Goal: Task Accomplishment & Management: Complete application form

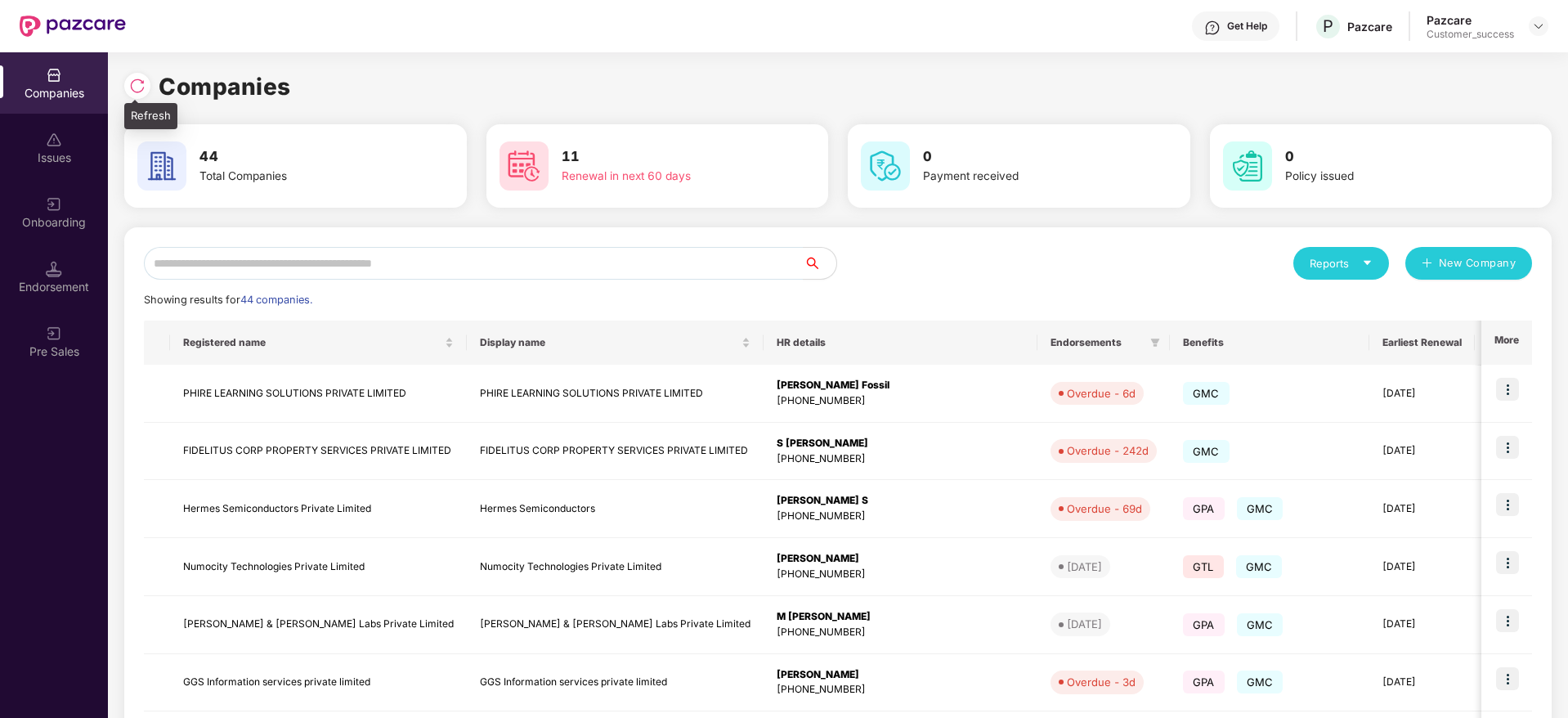
click at [141, 85] on img at bounding box center [137, 86] width 16 height 16
click at [43, 214] on div "Onboarding" at bounding box center [54, 222] width 108 height 16
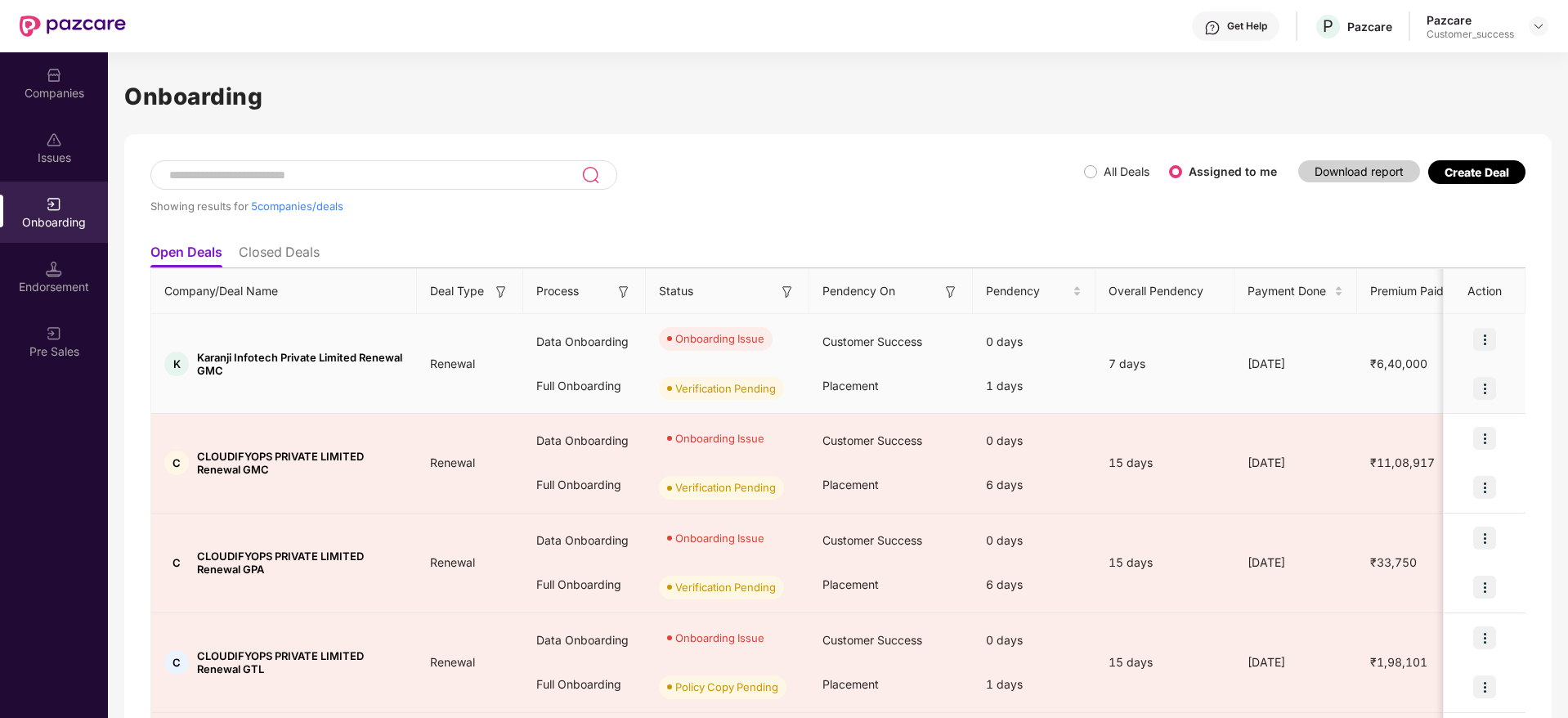
click at [1474, 337] on img at bounding box center [1484, 339] width 23 height 23
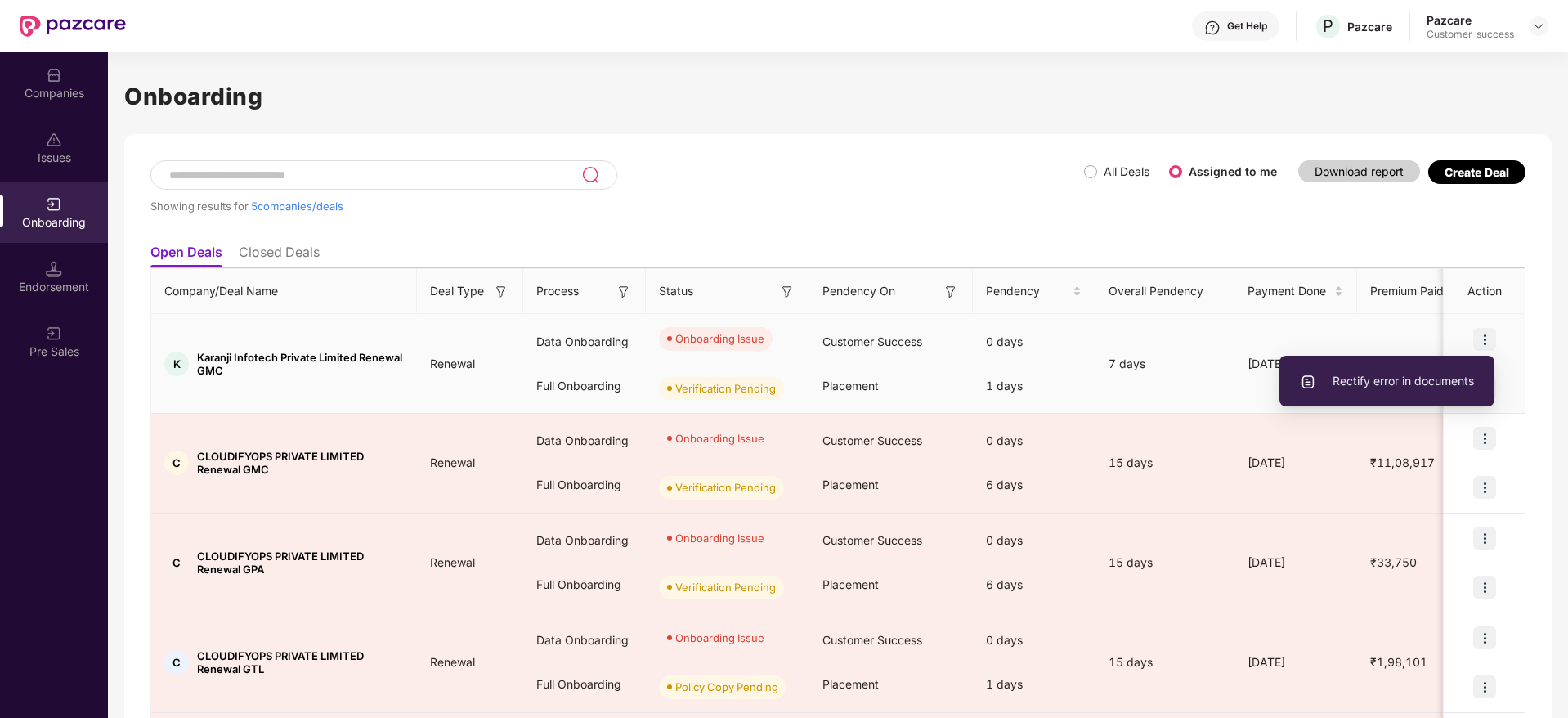
click at [1399, 366] on li "Rectify error in documents" at bounding box center [1387, 381] width 215 height 35
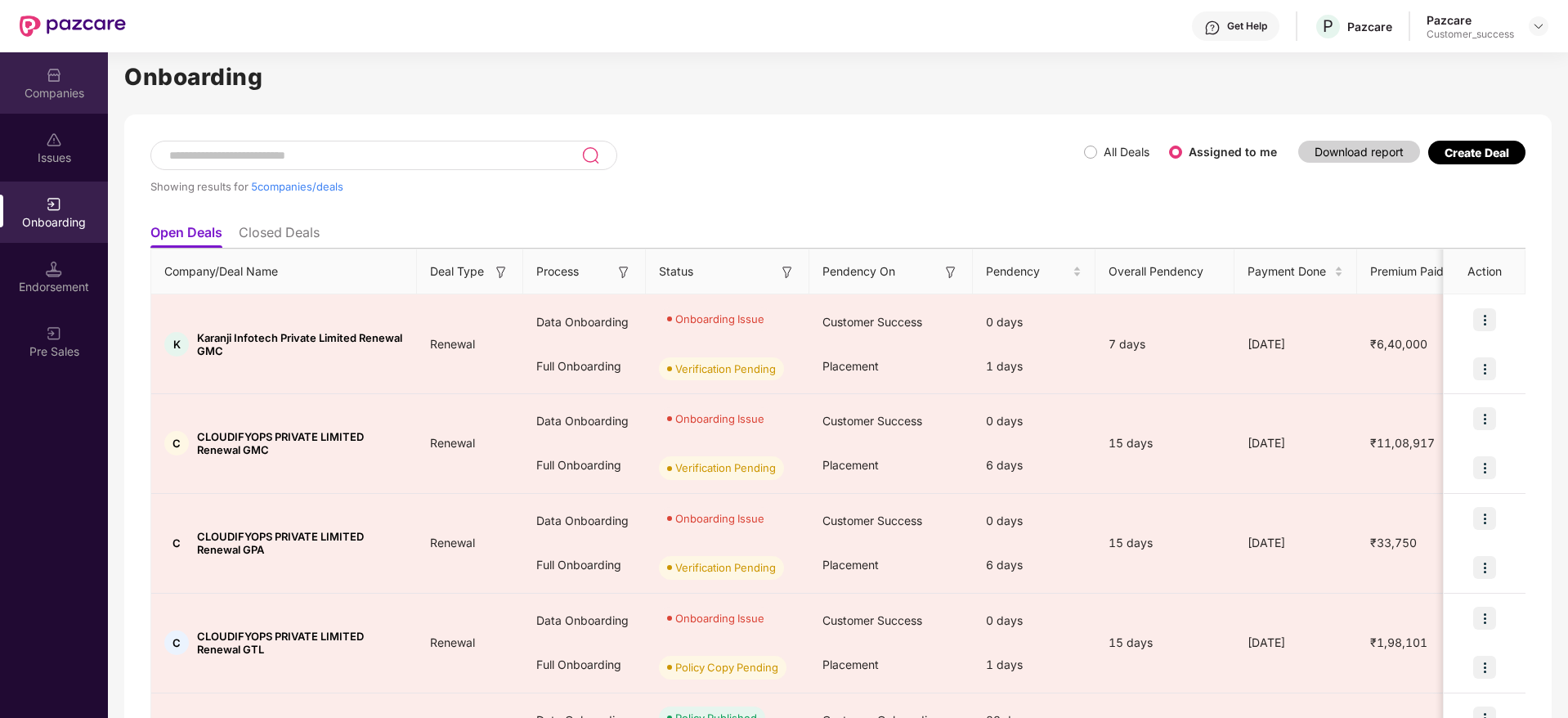
click at [76, 61] on div "Companies" at bounding box center [54, 83] width 108 height 61
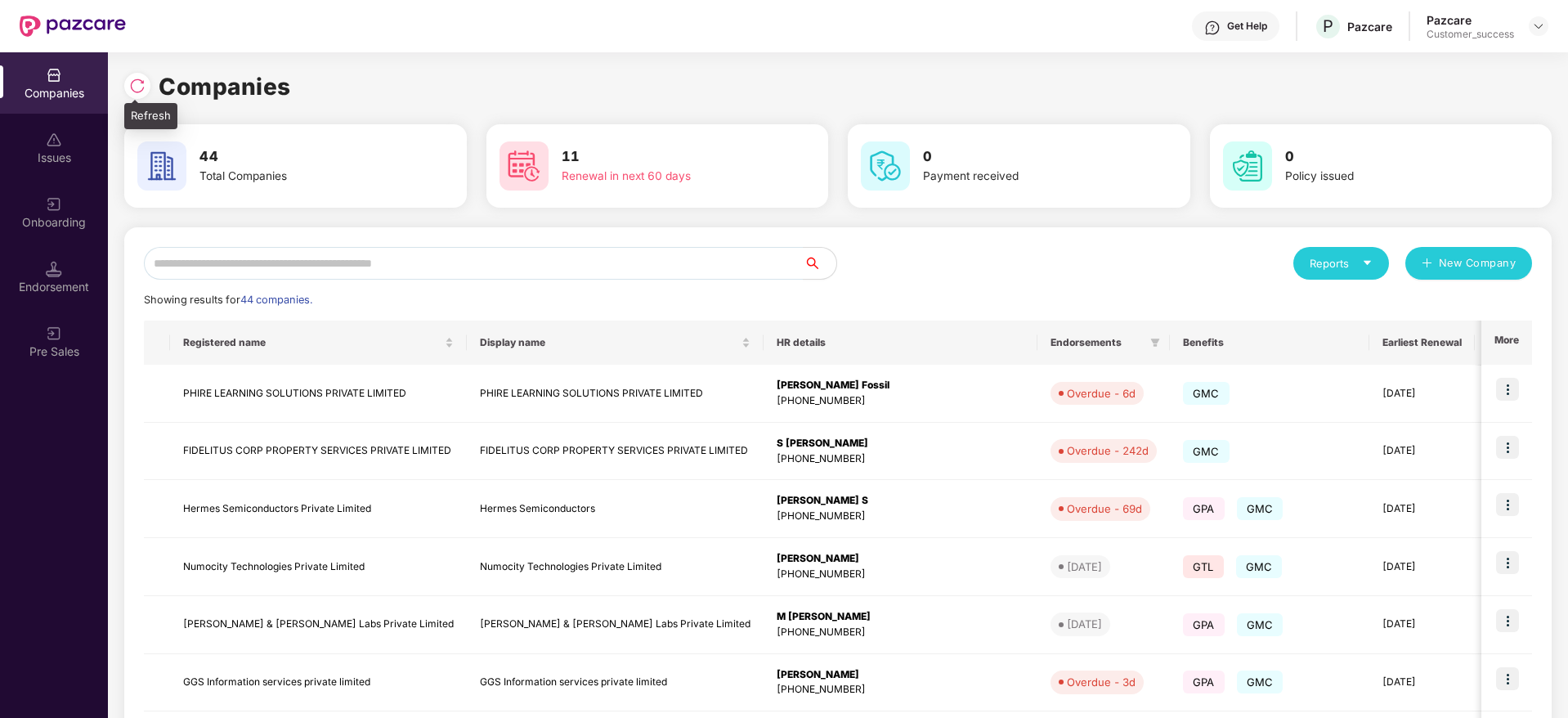
click at [143, 85] on img at bounding box center [137, 86] width 16 height 16
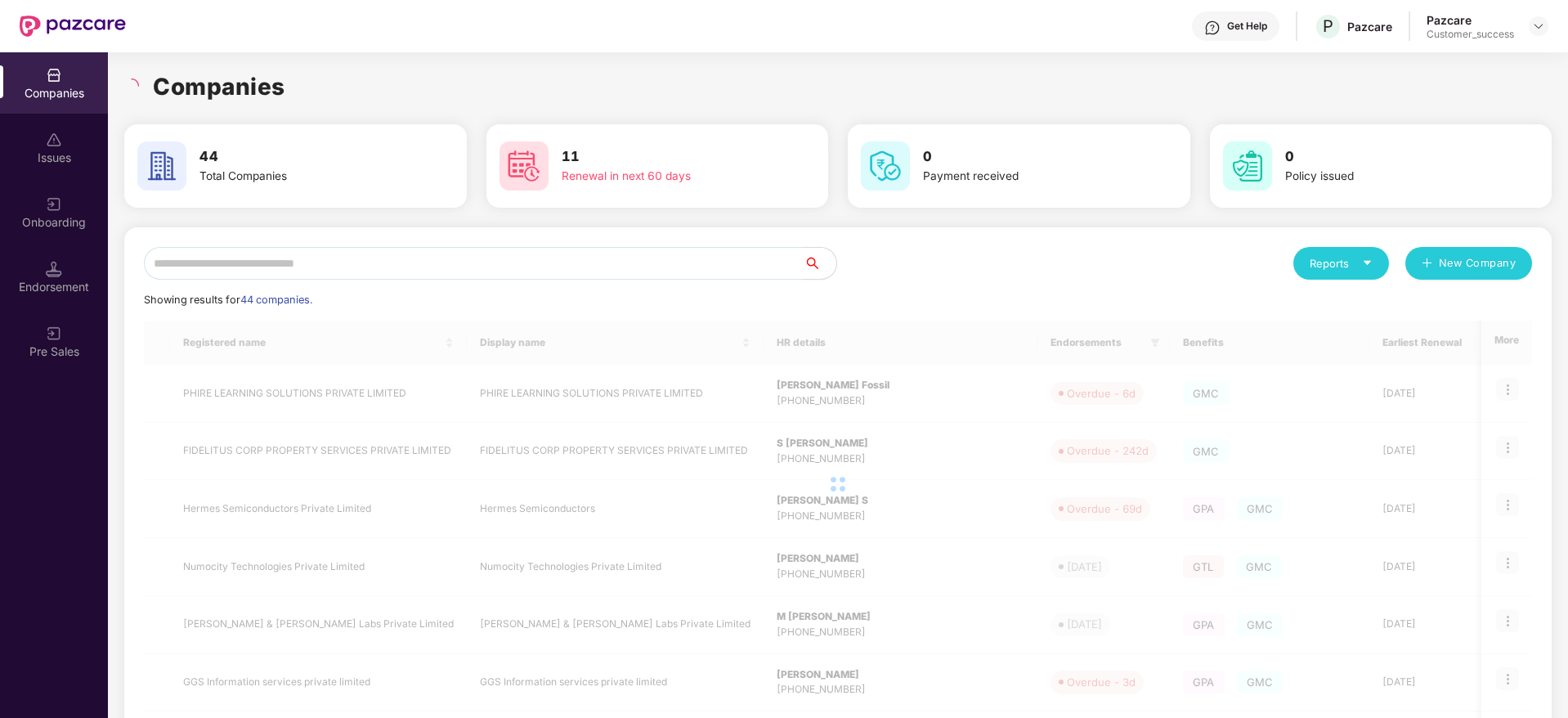
click at [371, 80] on div "Companies" at bounding box center [838, 86] width 1428 height 36
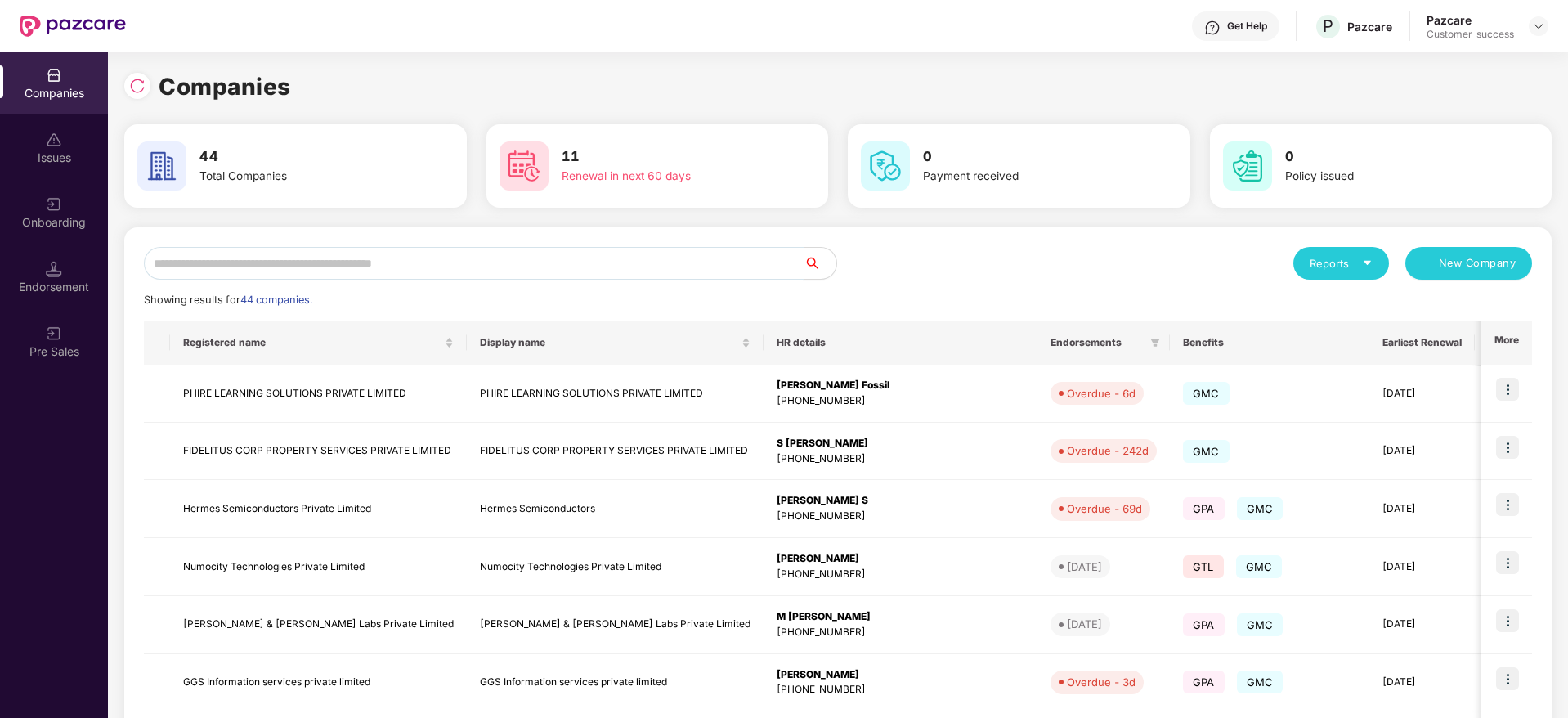
click at [580, 262] on input "text" at bounding box center [474, 263] width 660 height 33
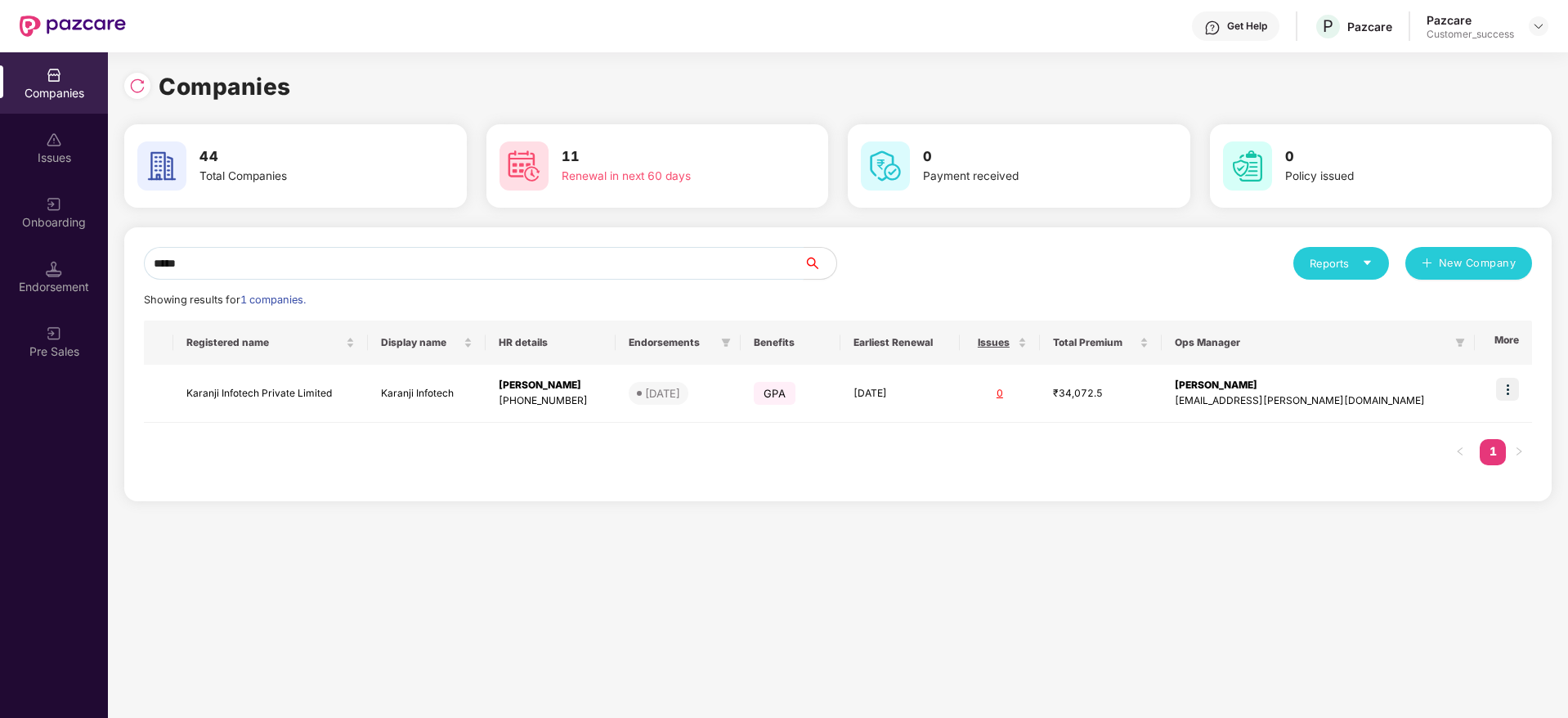
type input "******"
drag, startPoint x: 206, startPoint y: 277, endPoint x: 109, endPoint y: 278, distance: 97.0
click at [109, 278] on div "Companies 44 Total Companies 11 Renewal in next 60 days 0 Payment received 0 Po…" at bounding box center [839, 385] width 1461 height 666
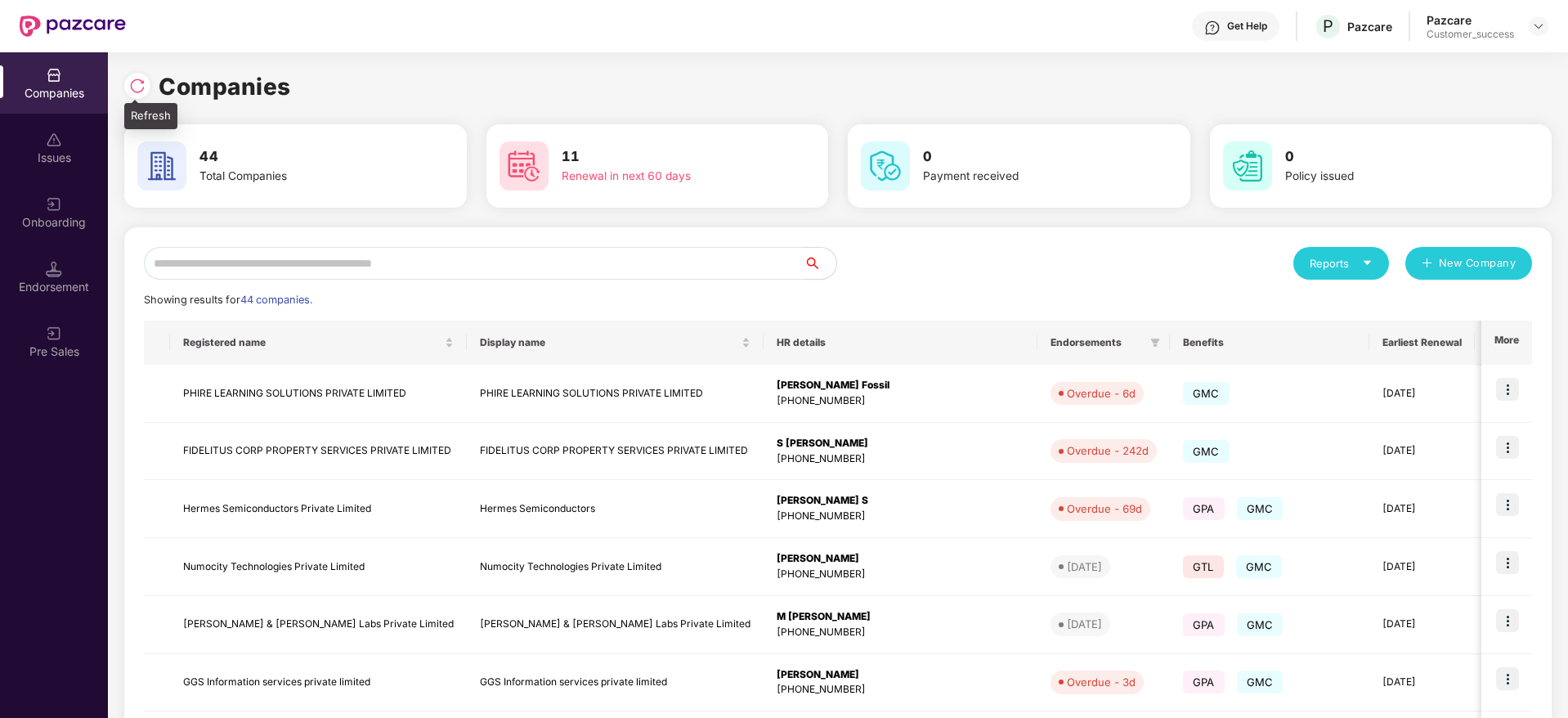
click at [135, 87] on img at bounding box center [137, 86] width 16 height 16
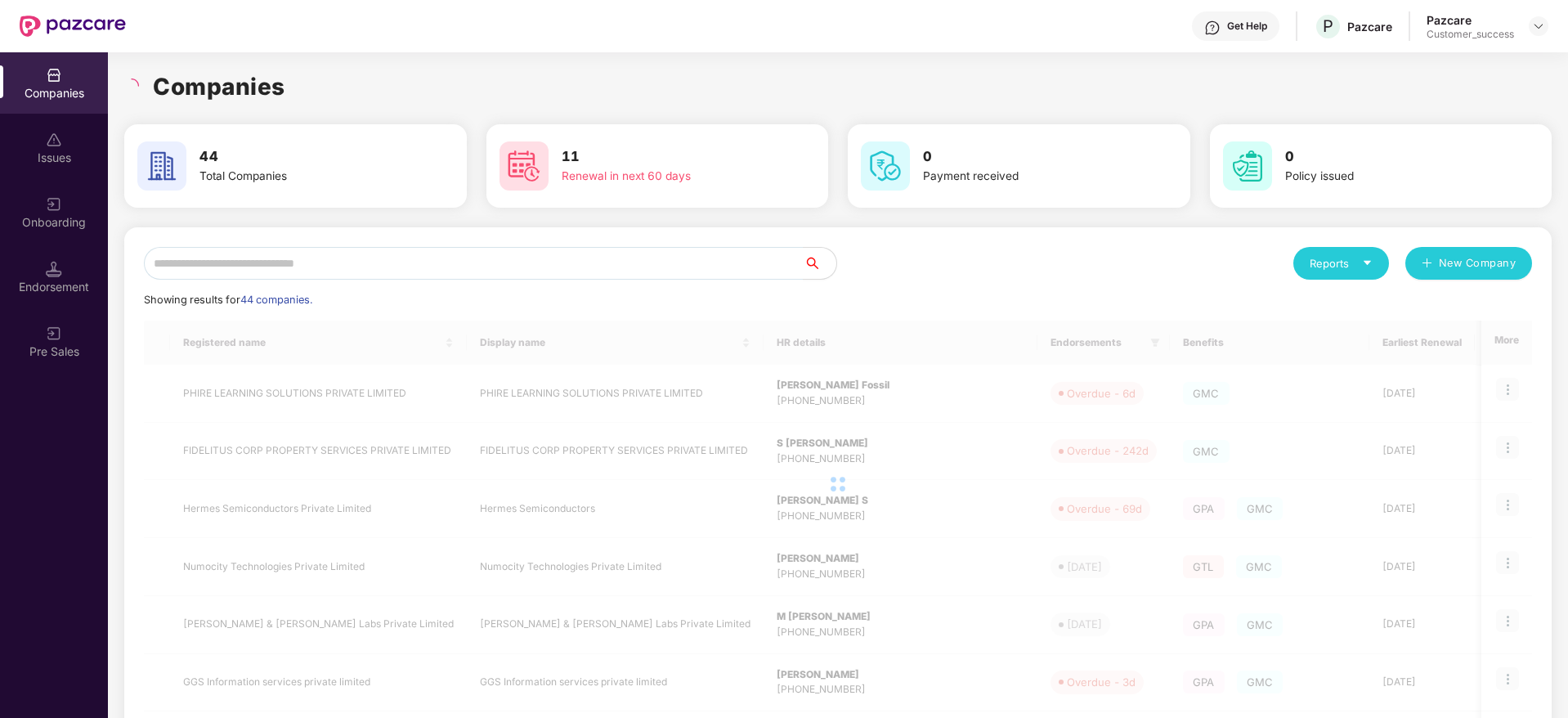
click at [312, 75] on div "Companies" at bounding box center [838, 86] width 1428 height 36
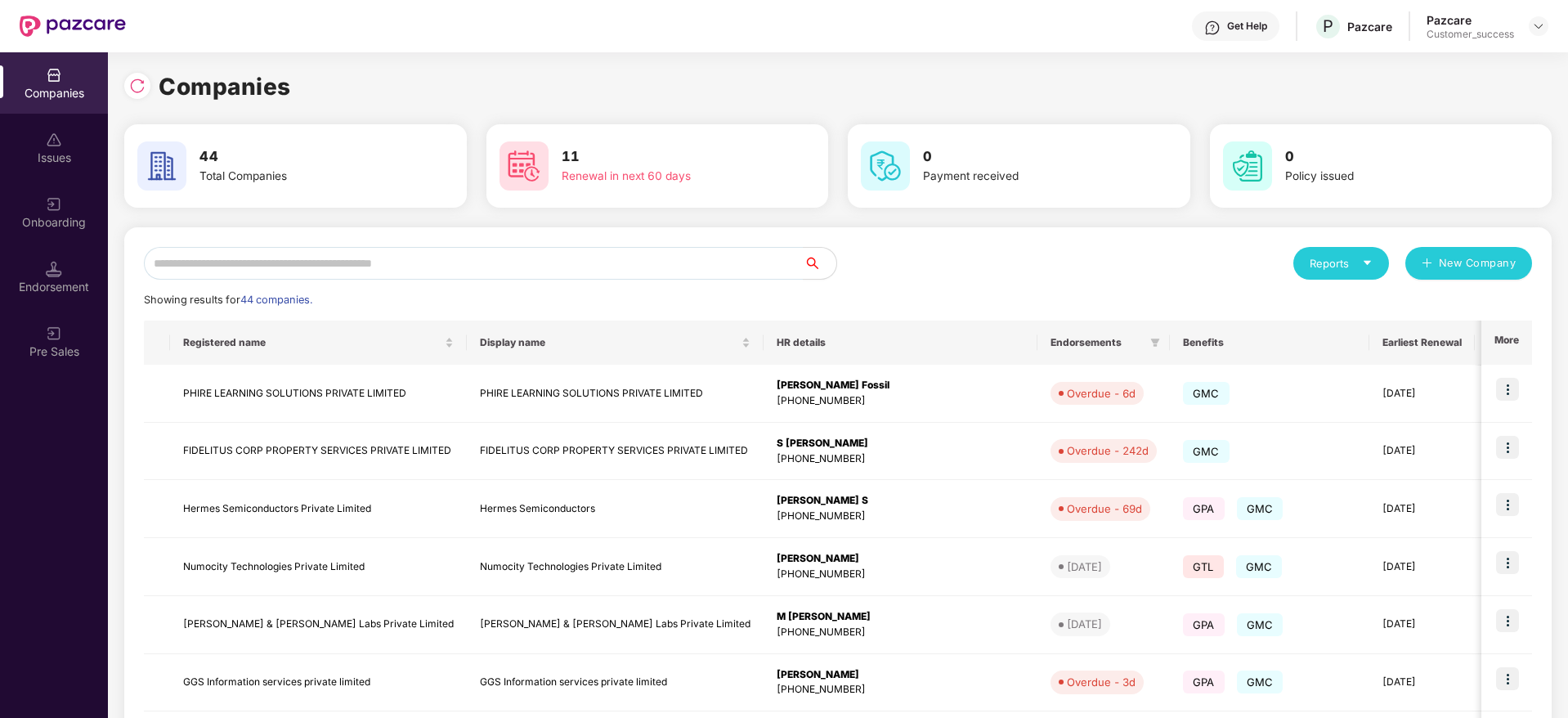
click at [548, 224] on div "Companies 44 Total Companies 11 Renewal in next 60 days 0 Payment received 0 Po…" at bounding box center [838, 551] width 1428 height 966
click at [560, 273] on input "text" at bounding box center [474, 263] width 660 height 33
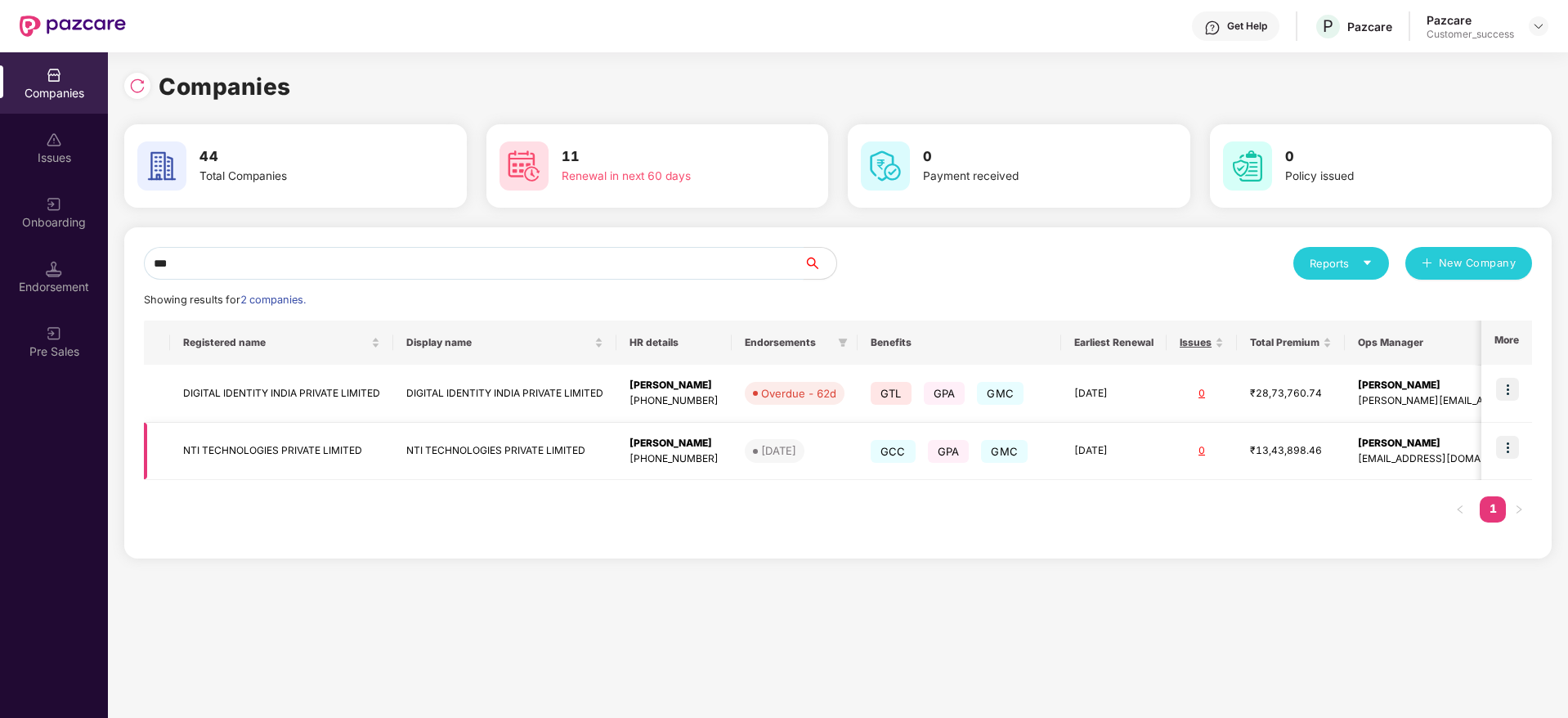
type input "***"
click at [282, 444] on td "NTI TECHNOLOGIES PRIVATE LIMITED" at bounding box center [282, 451] width 223 height 58
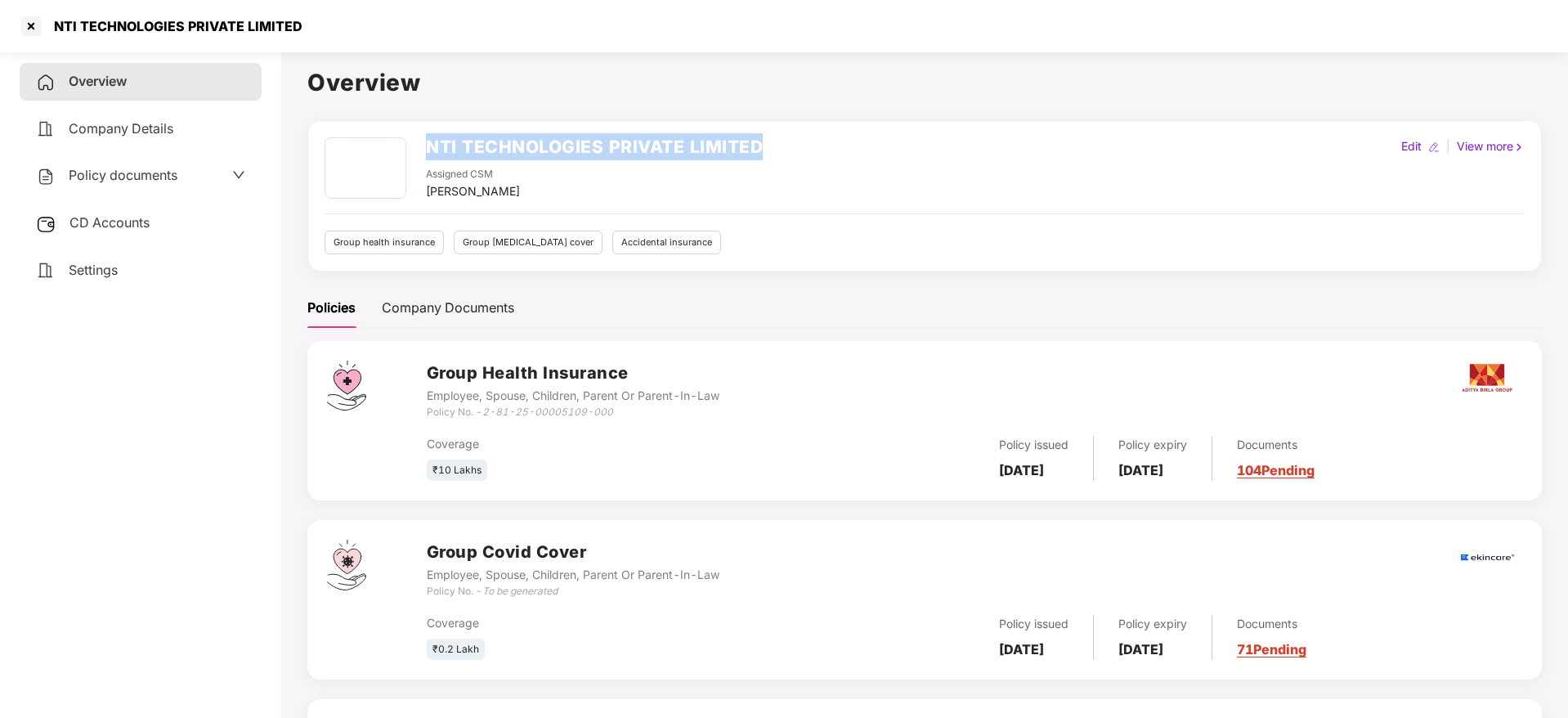
drag, startPoint x: 761, startPoint y: 145, endPoint x: 428, endPoint y: 150, distance: 333.0
click at [428, 150] on div "NTI TECHNOLOGIES PRIVATE LIMITED Assigned CSM [PERSON_NAME] M Edit | View more" at bounding box center [925, 168] width 1200 height 63
copy h2 "NTI TECHNOLOGIES PRIVATE LIMITED"
click at [21, 30] on div at bounding box center [30, 25] width 26 height 26
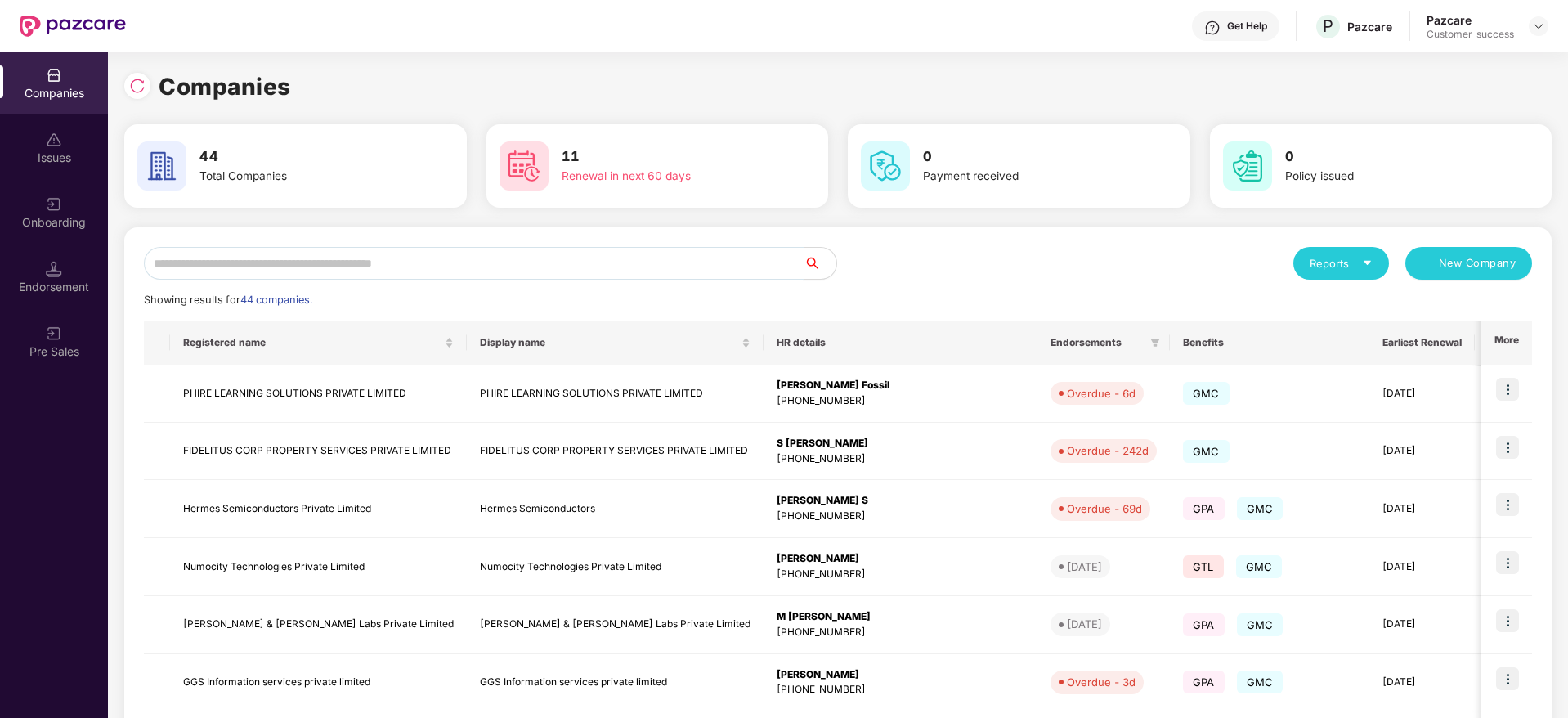
click at [512, 262] on input "text" at bounding box center [474, 263] width 660 height 33
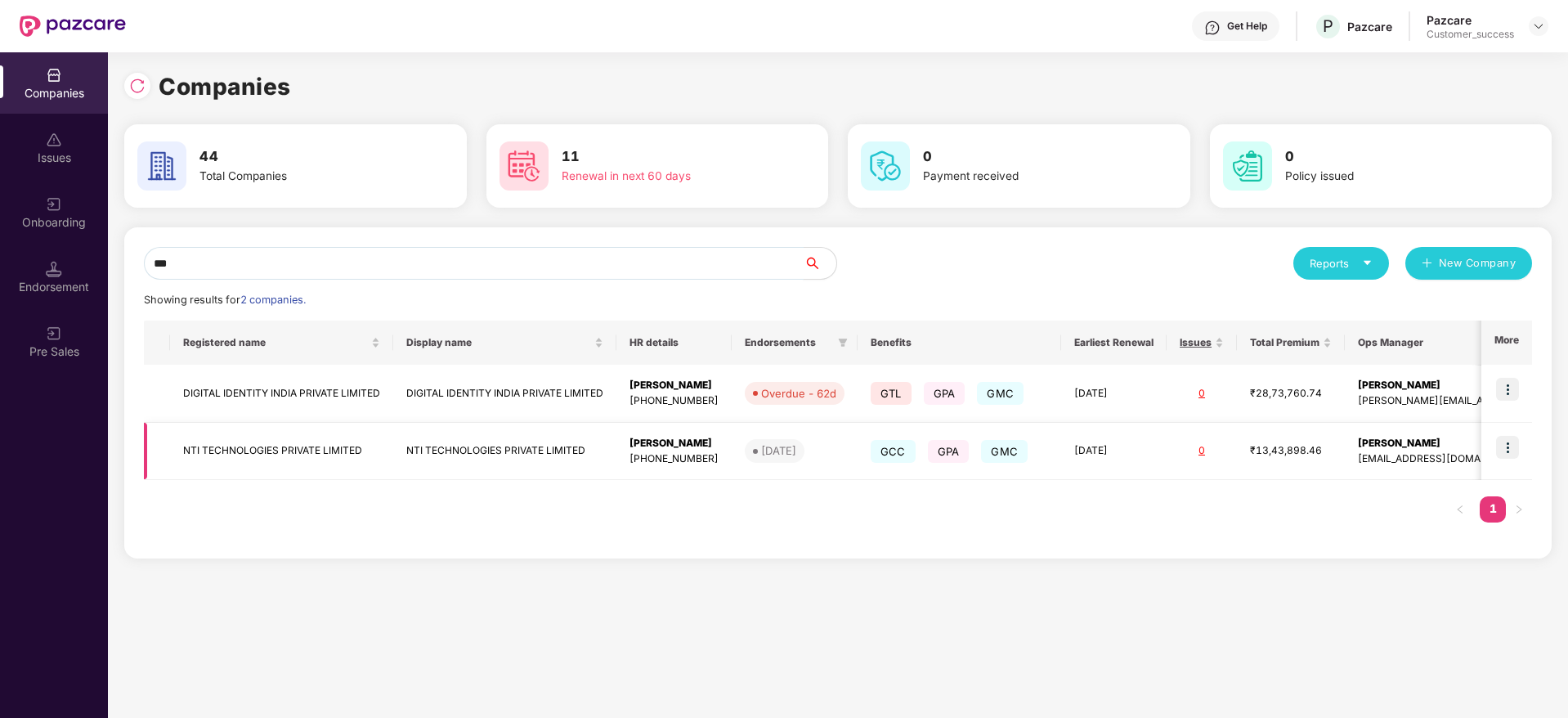
type input "***"
click at [1506, 445] on img at bounding box center [1507, 447] width 23 height 23
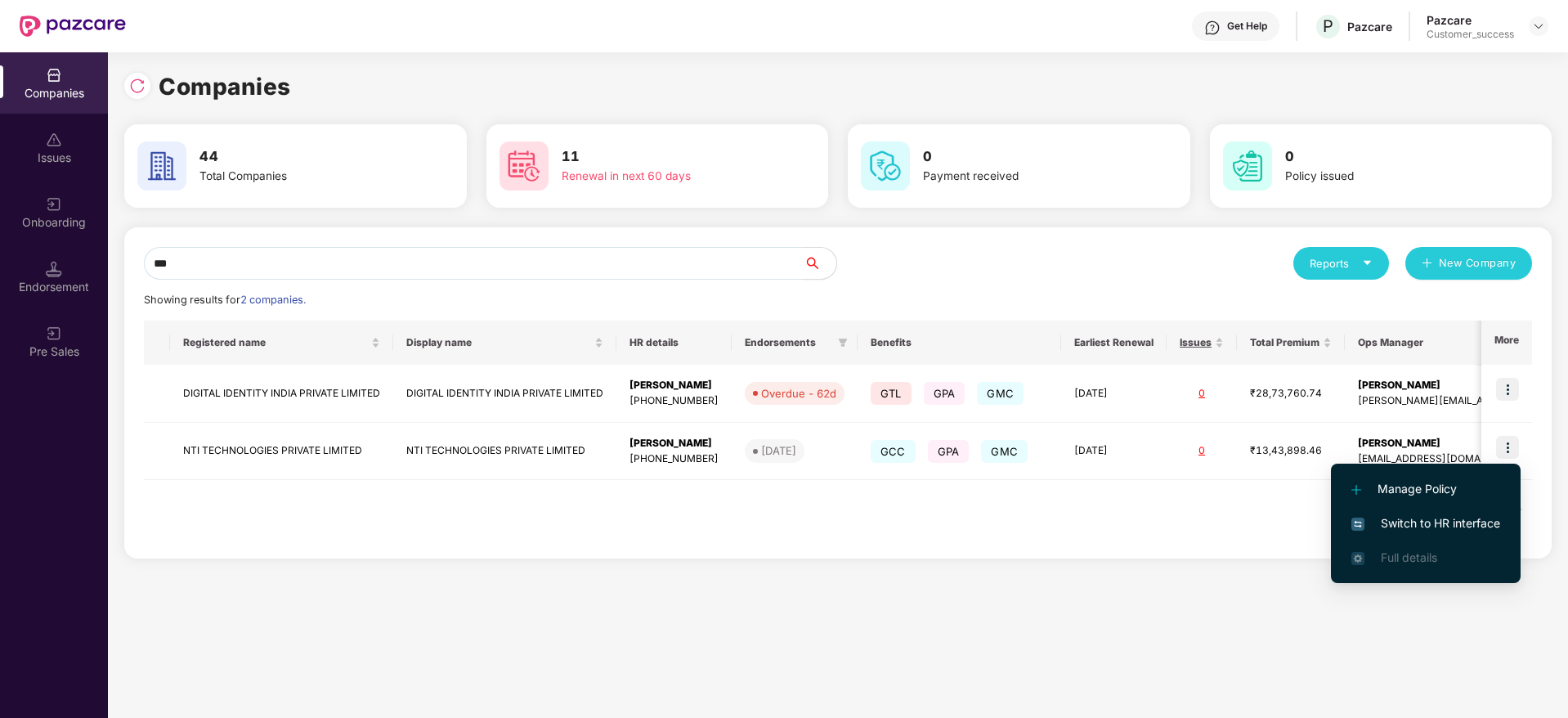
click at [1430, 516] on span "Switch to HR interface" at bounding box center [1426, 523] width 149 height 18
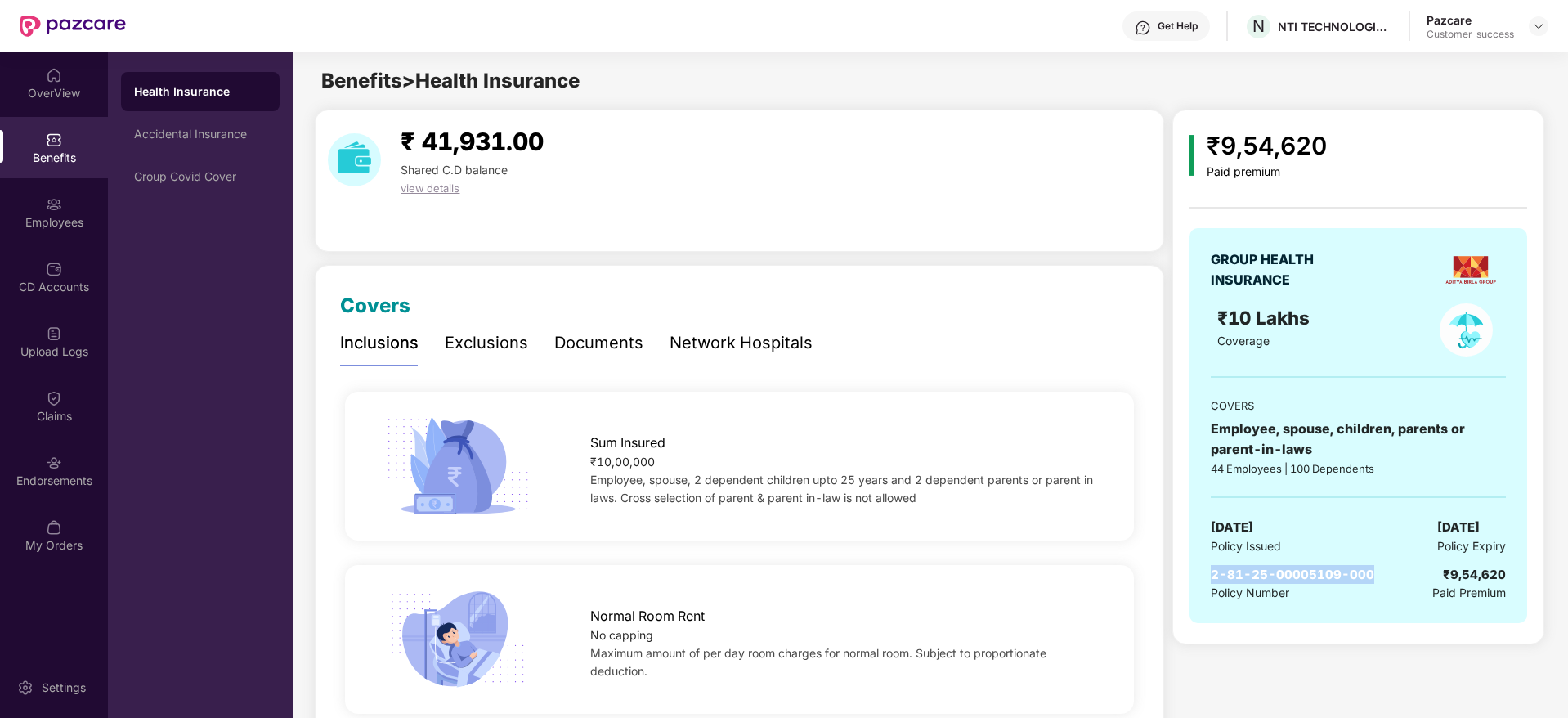
drag, startPoint x: 1375, startPoint y: 570, endPoint x: 1211, endPoint y: 576, distance: 164.1
click at [1211, 576] on div "2-81-25-00005109-000 Policy Number ₹9,54,620 Paid Premium" at bounding box center [1358, 584] width 294 height 37
copy span "2-81-25-00005109-000"
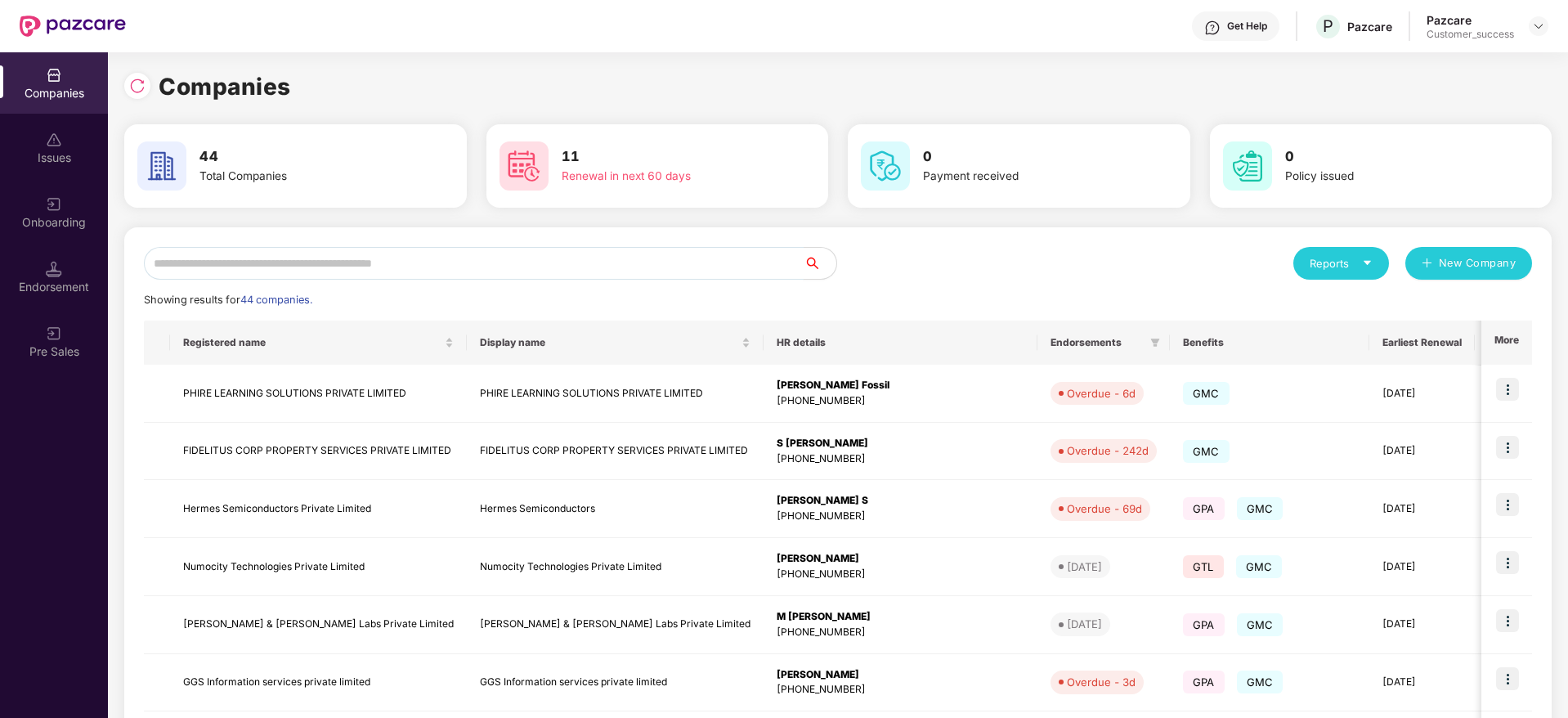
click at [586, 273] on input "text" at bounding box center [474, 263] width 660 height 33
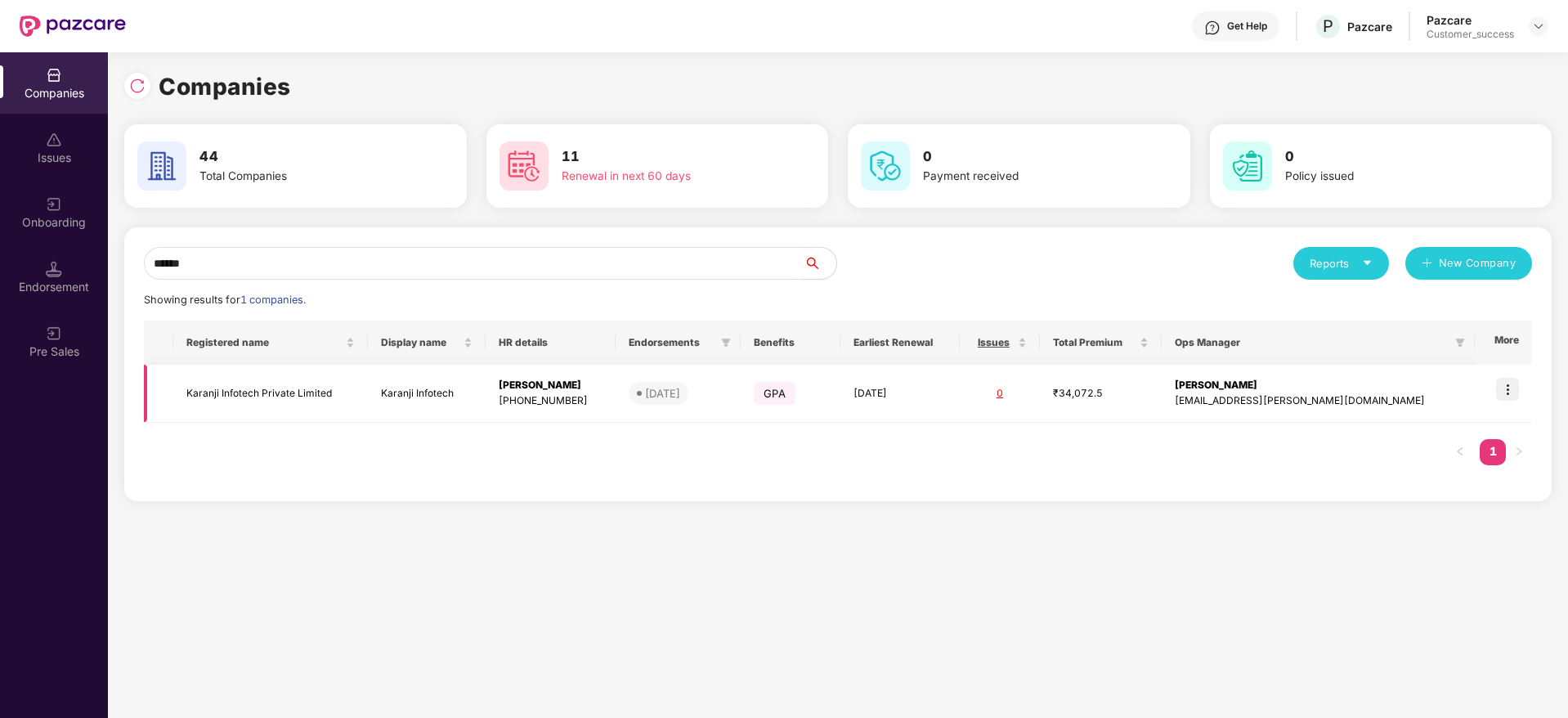
type input "******"
click at [287, 403] on td "Karanji Infotech Private Limited" at bounding box center [271, 394] width 195 height 58
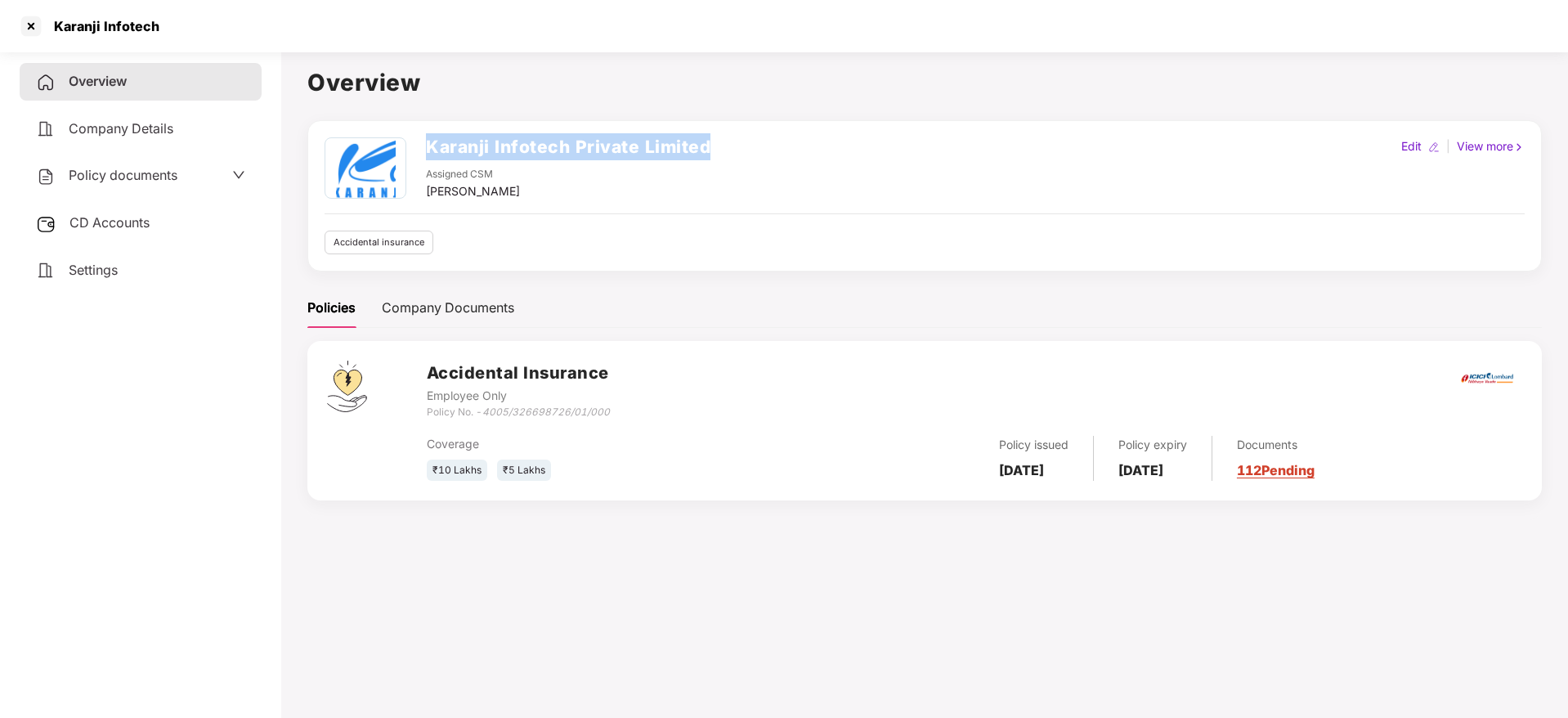
drag, startPoint x: 712, startPoint y: 143, endPoint x: 428, endPoint y: 157, distance: 284.3
click at [428, 157] on div "Karanji Infotech Private Limited Assigned CSM [PERSON_NAME] M Edit | View more" at bounding box center [925, 168] width 1200 height 63
copy h2 "Karanji Infotech Private Limited"
click at [31, 27] on div at bounding box center [30, 25] width 26 height 26
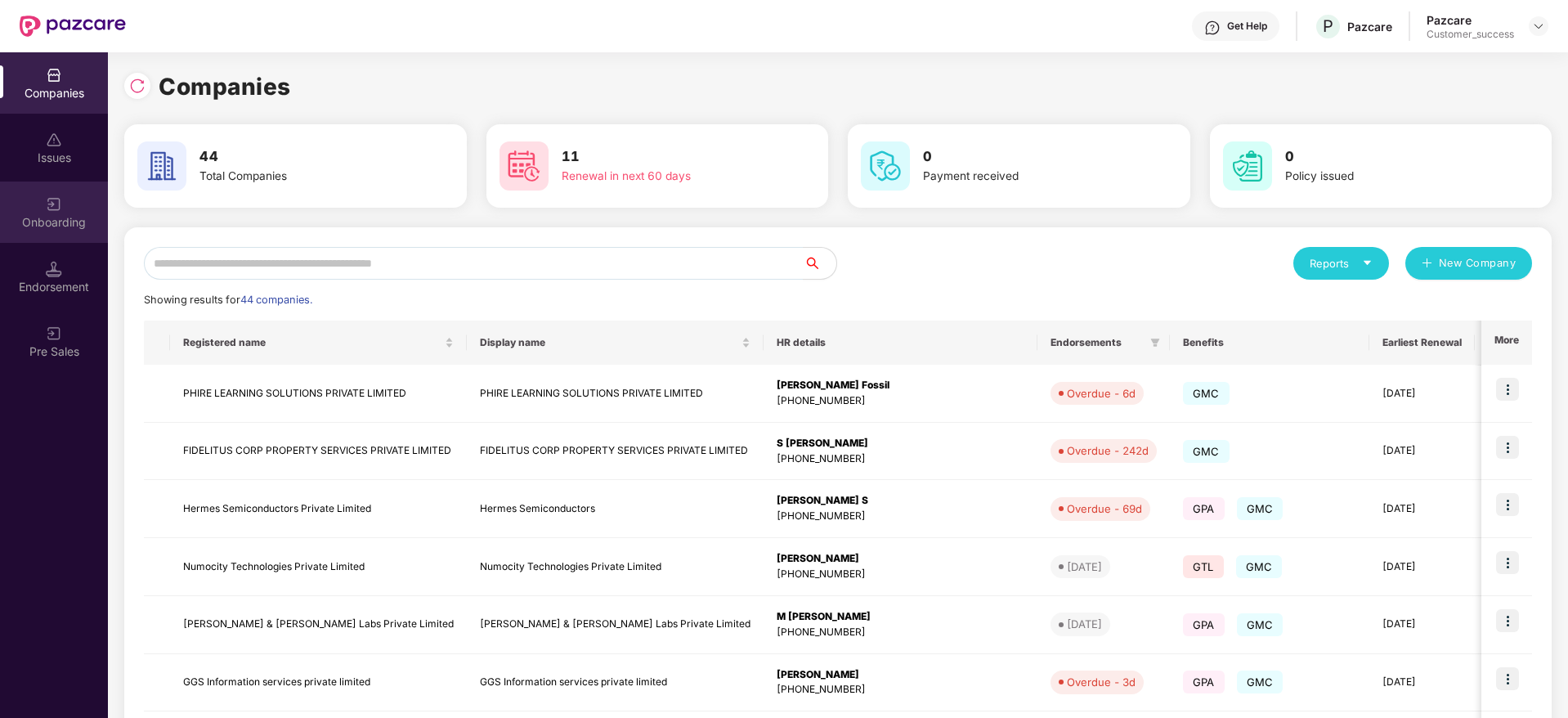
click at [70, 227] on div "Onboarding" at bounding box center [54, 222] width 108 height 16
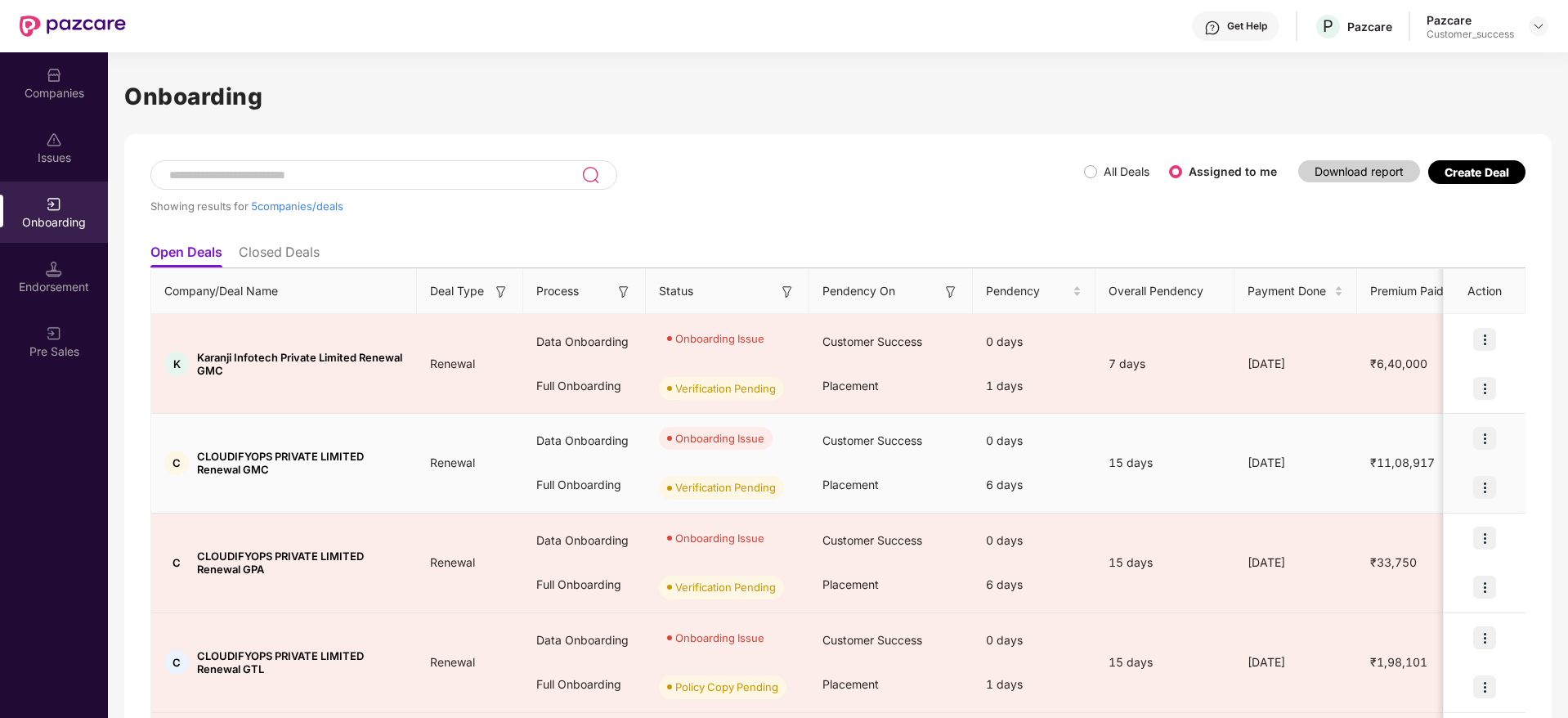
scroll to position [155, 0]
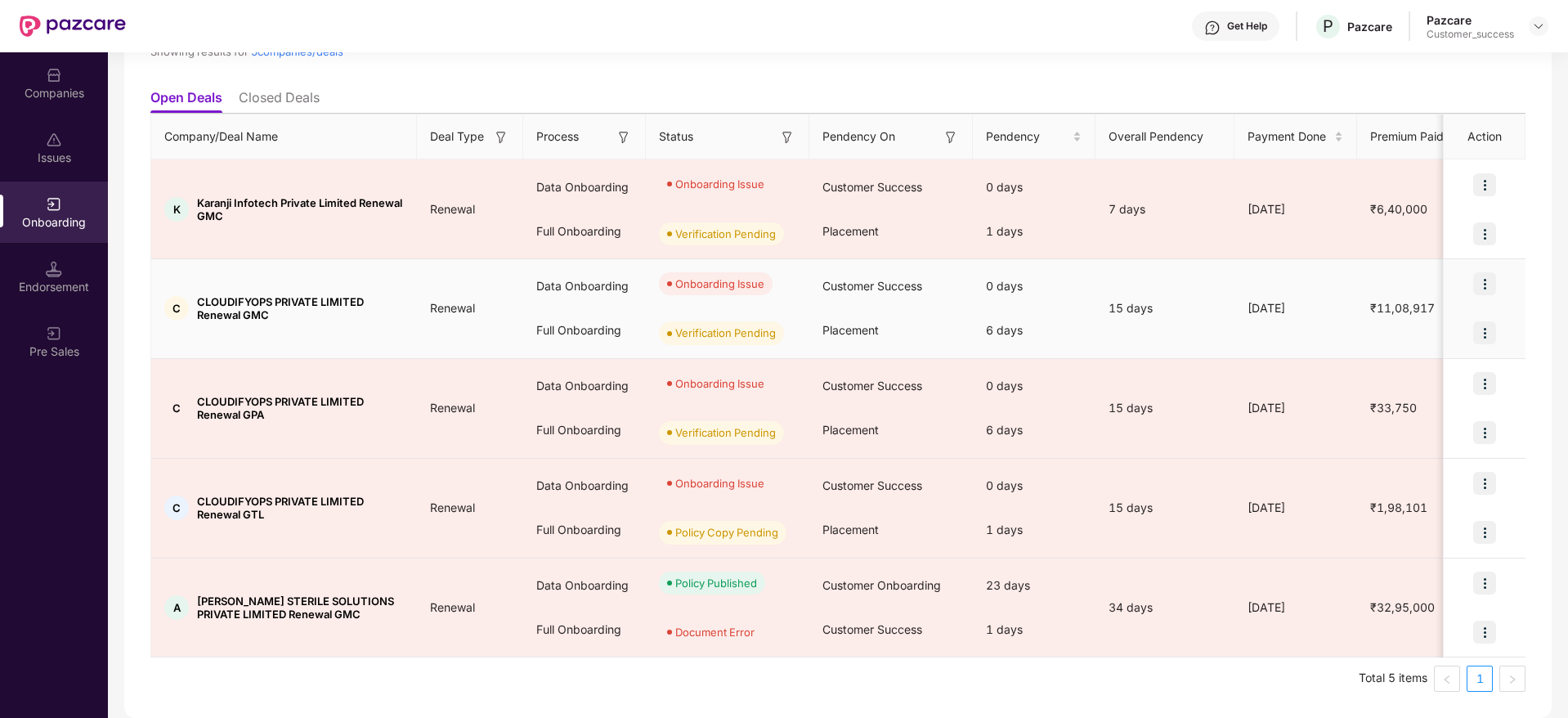
click at [1484, 279] on img at bounding box center [1484, 284] width 23 height 23
click at [1429, 318] on span "Rectify error in documents" at bounding box center [1387, 326] width 174 height 18
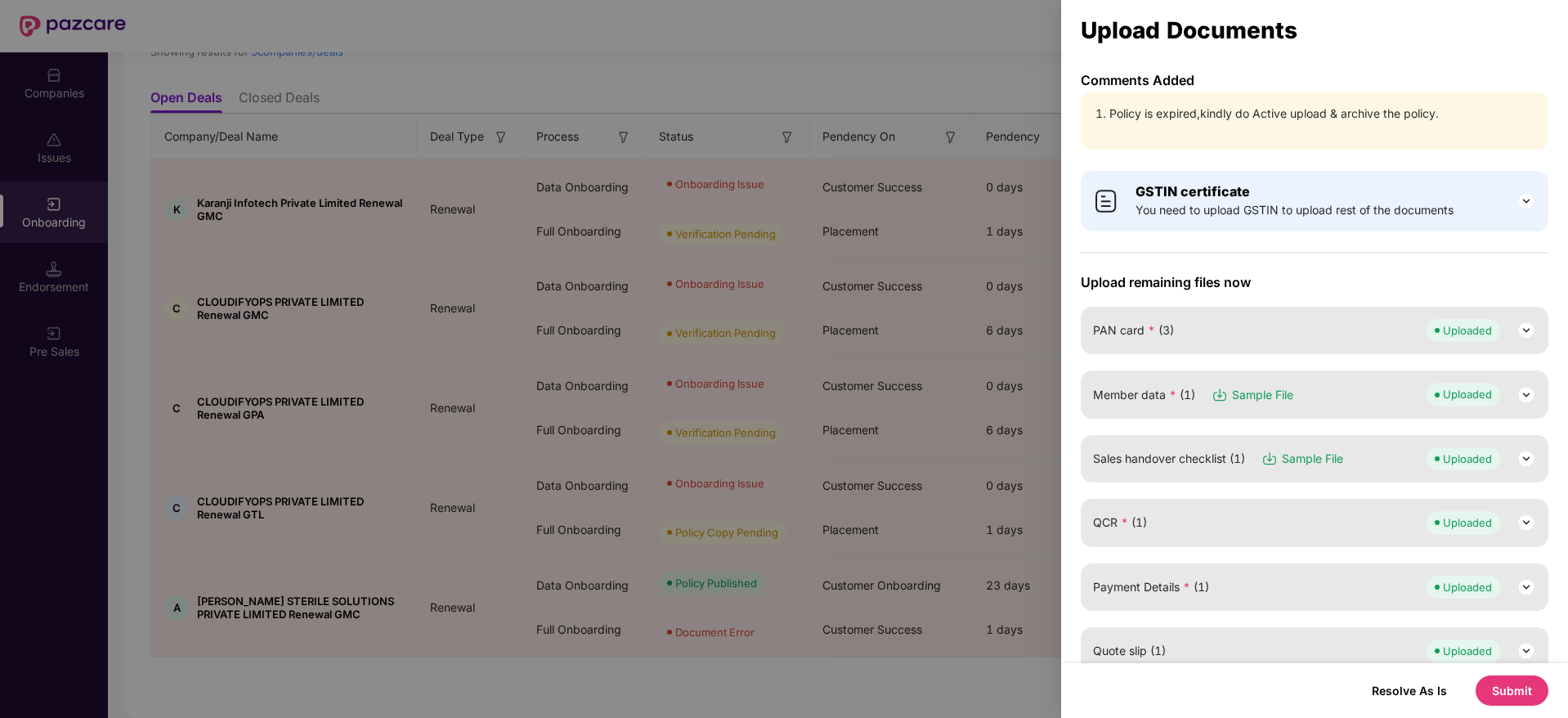
click at [1400, 705] on div "Resolve As Is Submit" at bounding box center [1452, 691] width 193 height 30
click at [1417, 694] on button "Resolve As Is" at bounding box center [1410, 691] width 108 height 22
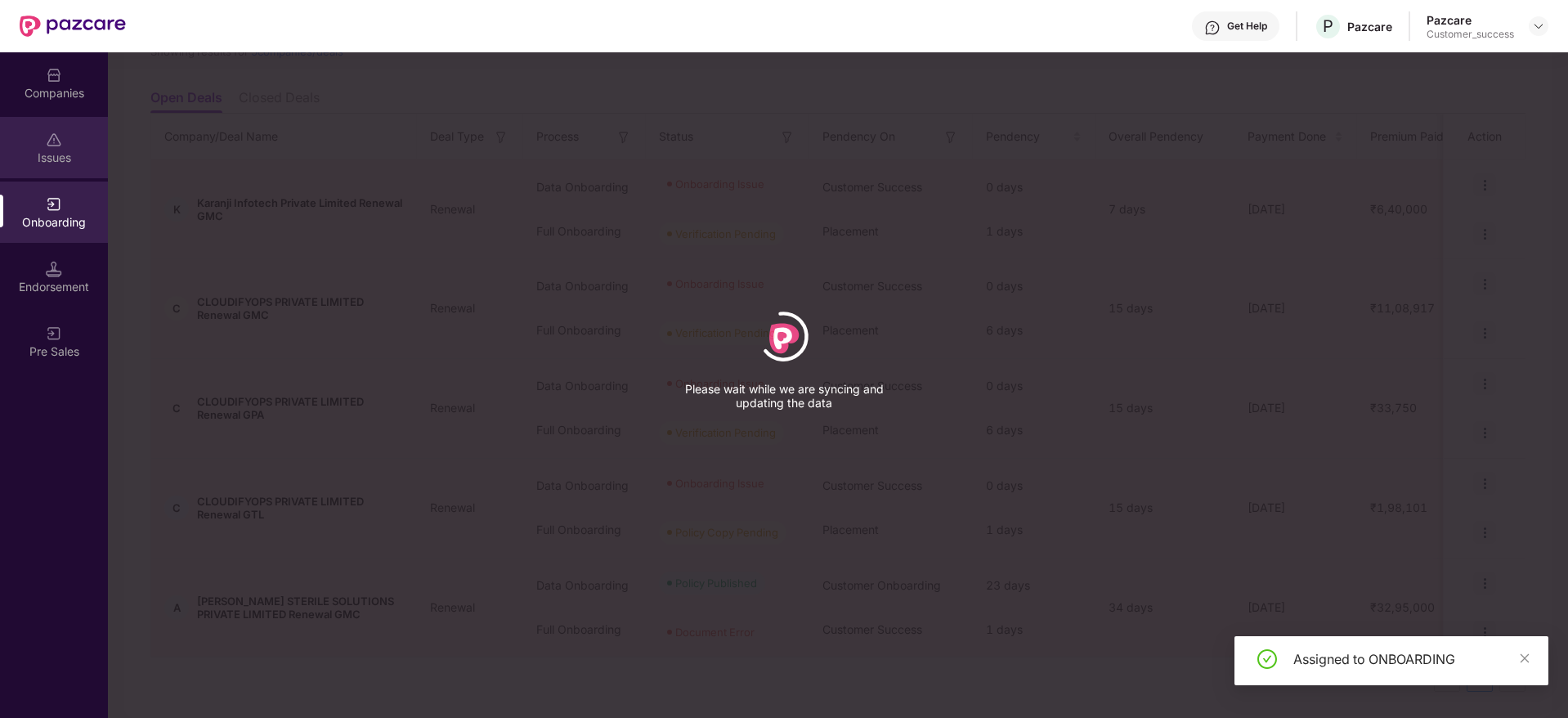
click at [46, 142] on img at bounding box center [53, 140] width 16 height 16
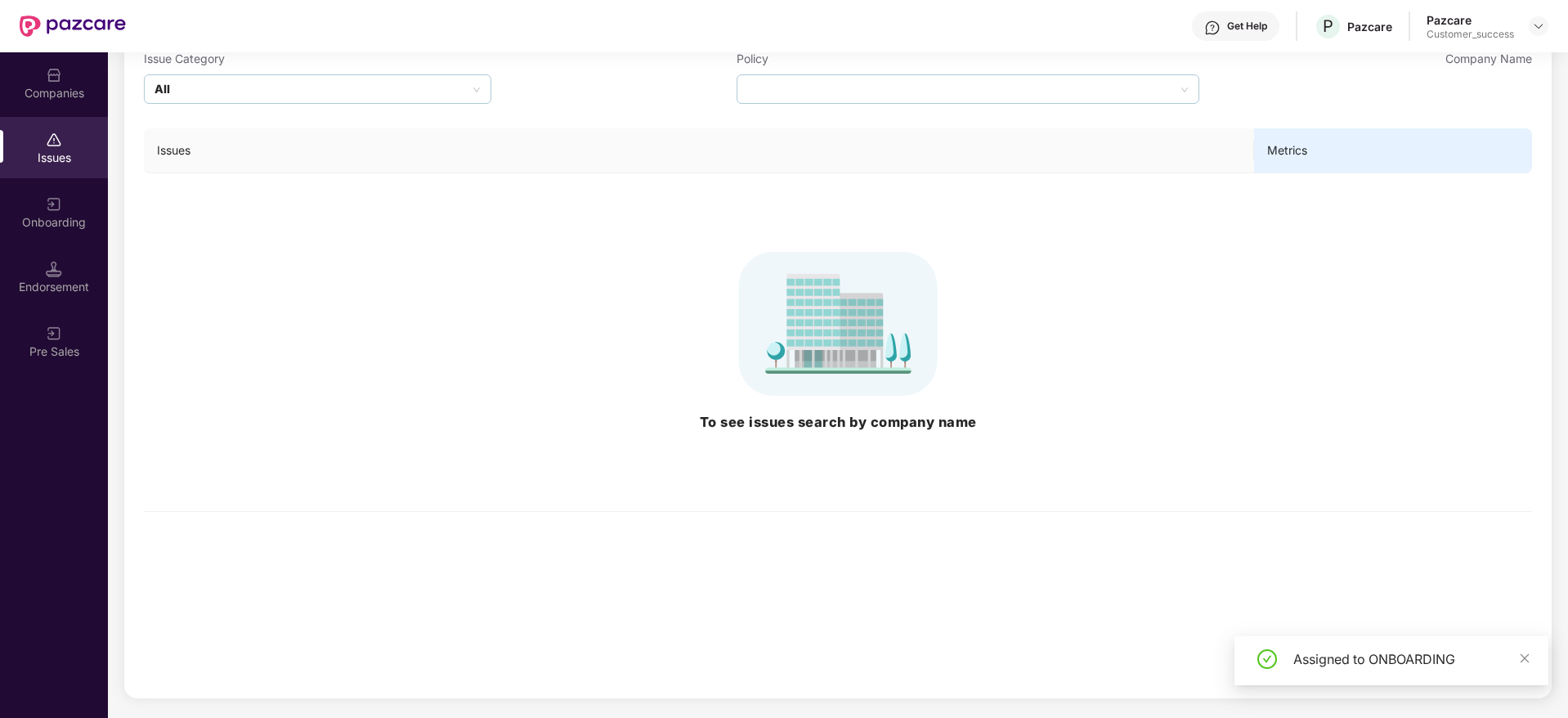
scroll to position [142, 0]
click at [63, 208] on div "Onboarding" at bounding box center [54, 212] width 108 height 61
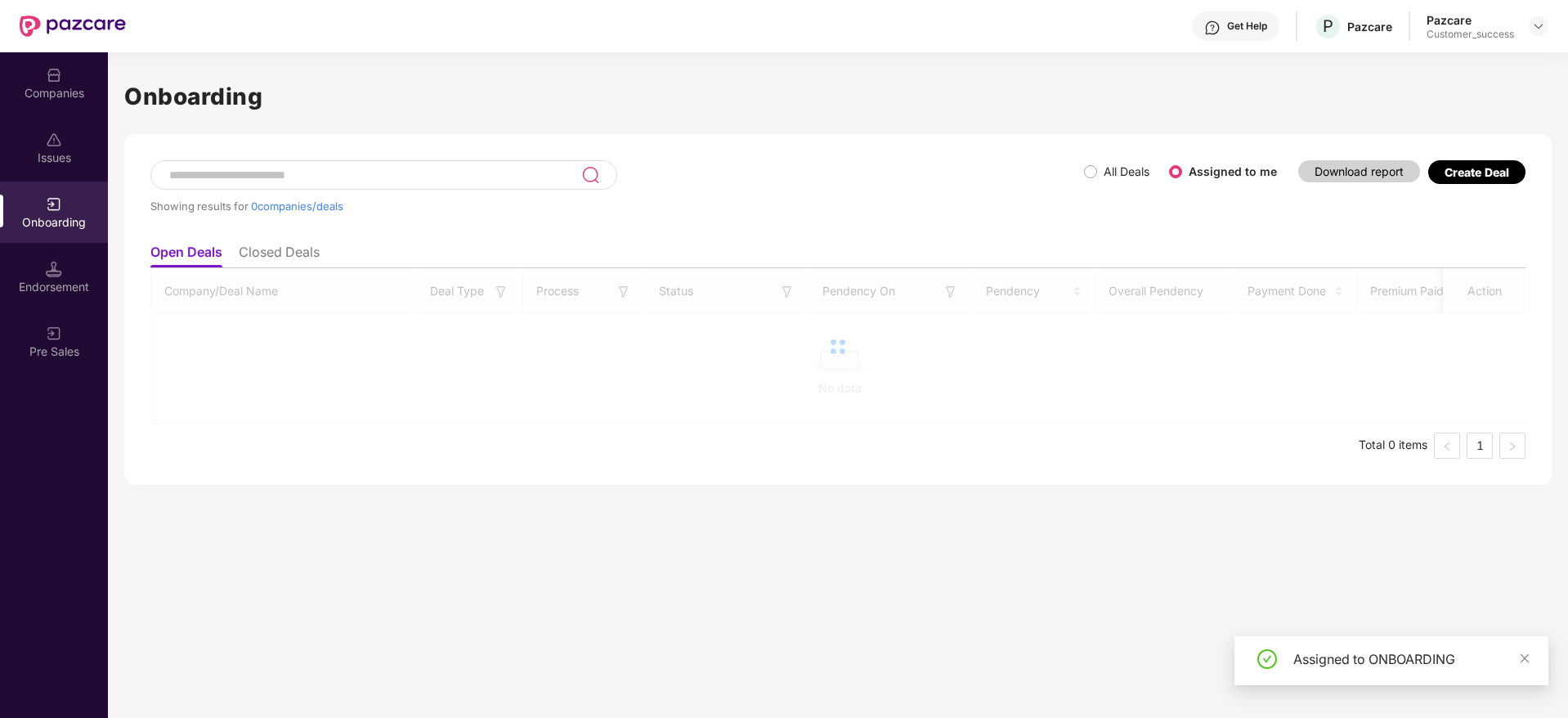
scroll to position [0, 0]
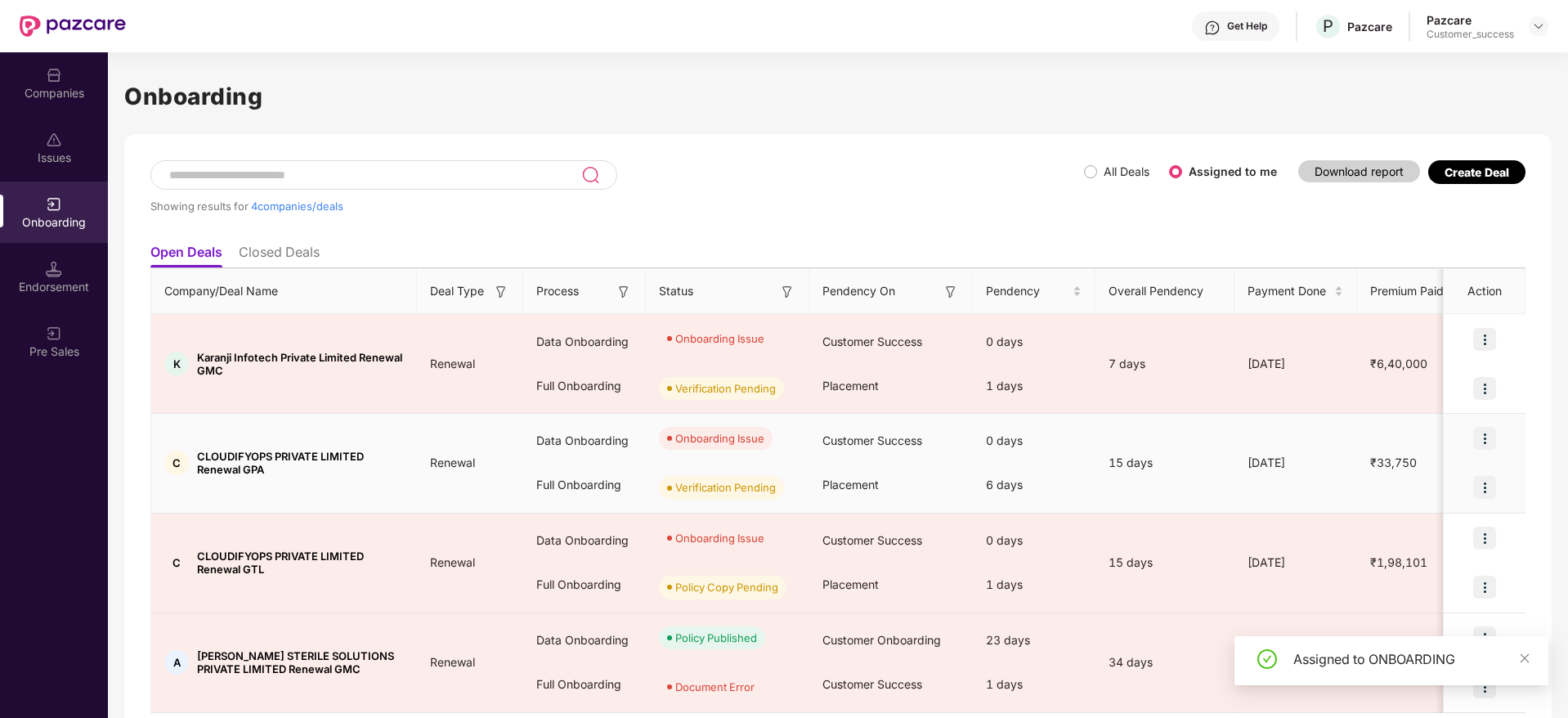
click at [1486, 435] on img at bounding box center [1484, 438] width 23 height 23
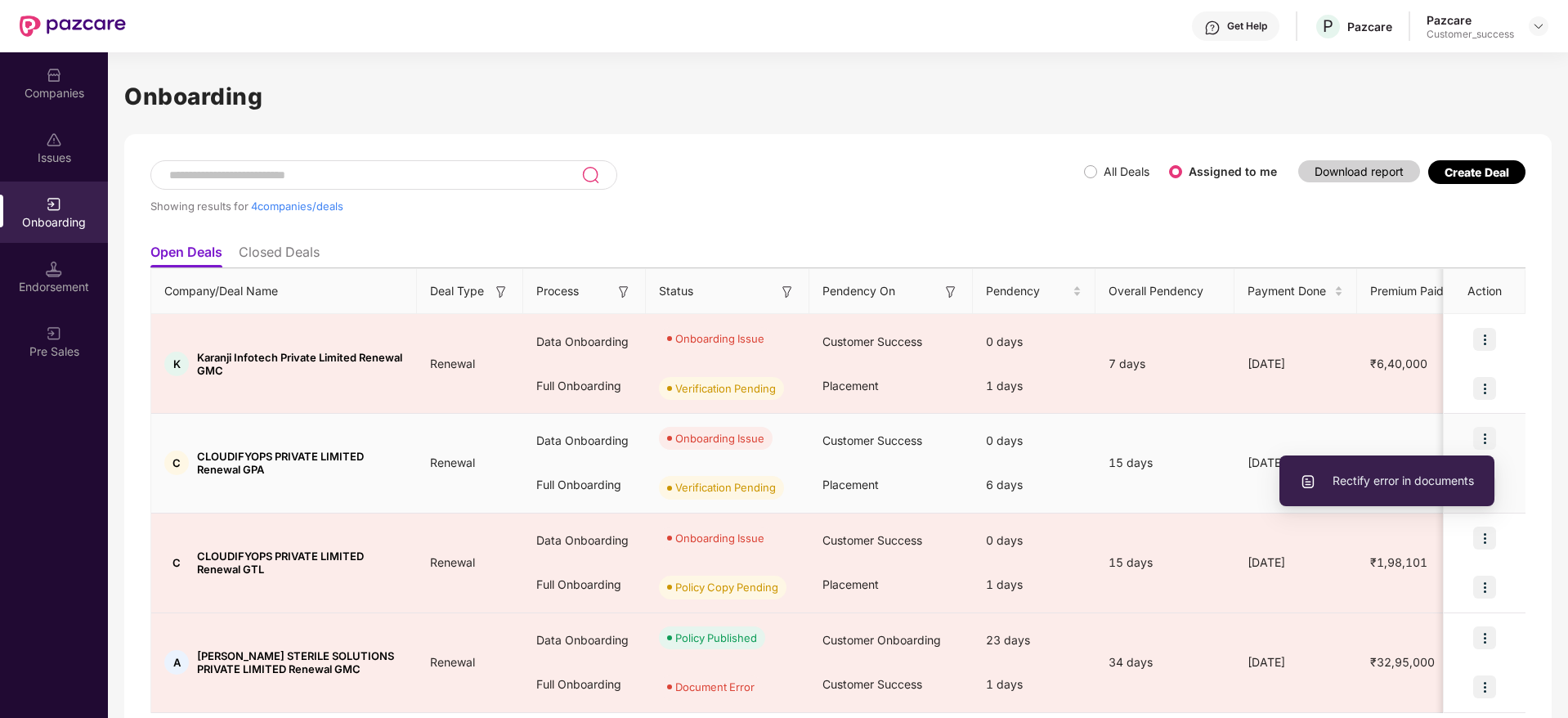
click at [1426, 480] on span "Rectify error in documents" at bounding box center [1387, 480] width 174 height 18
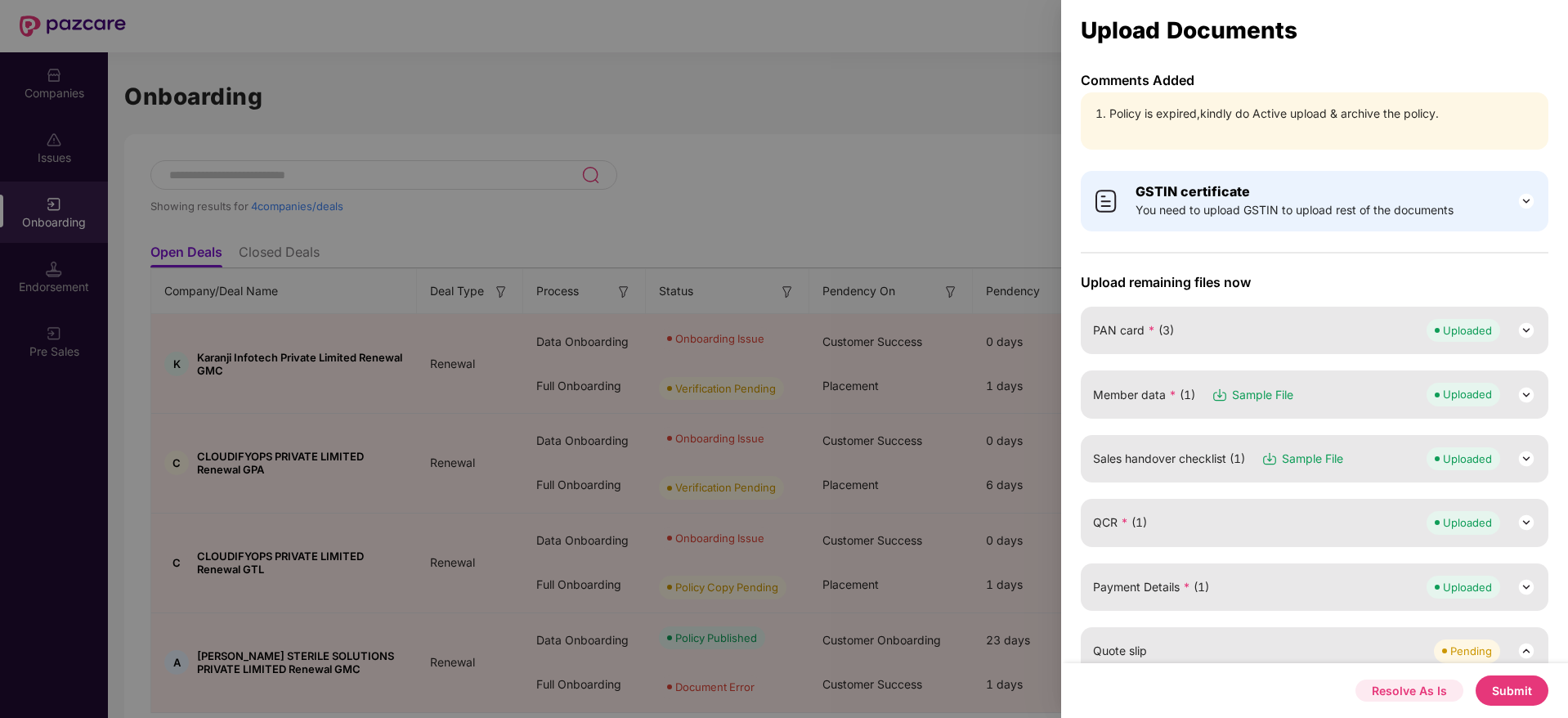
click at [1412, 688] on button "Resolve As Is" at bounding box center [1410, 691] width 108 height 22
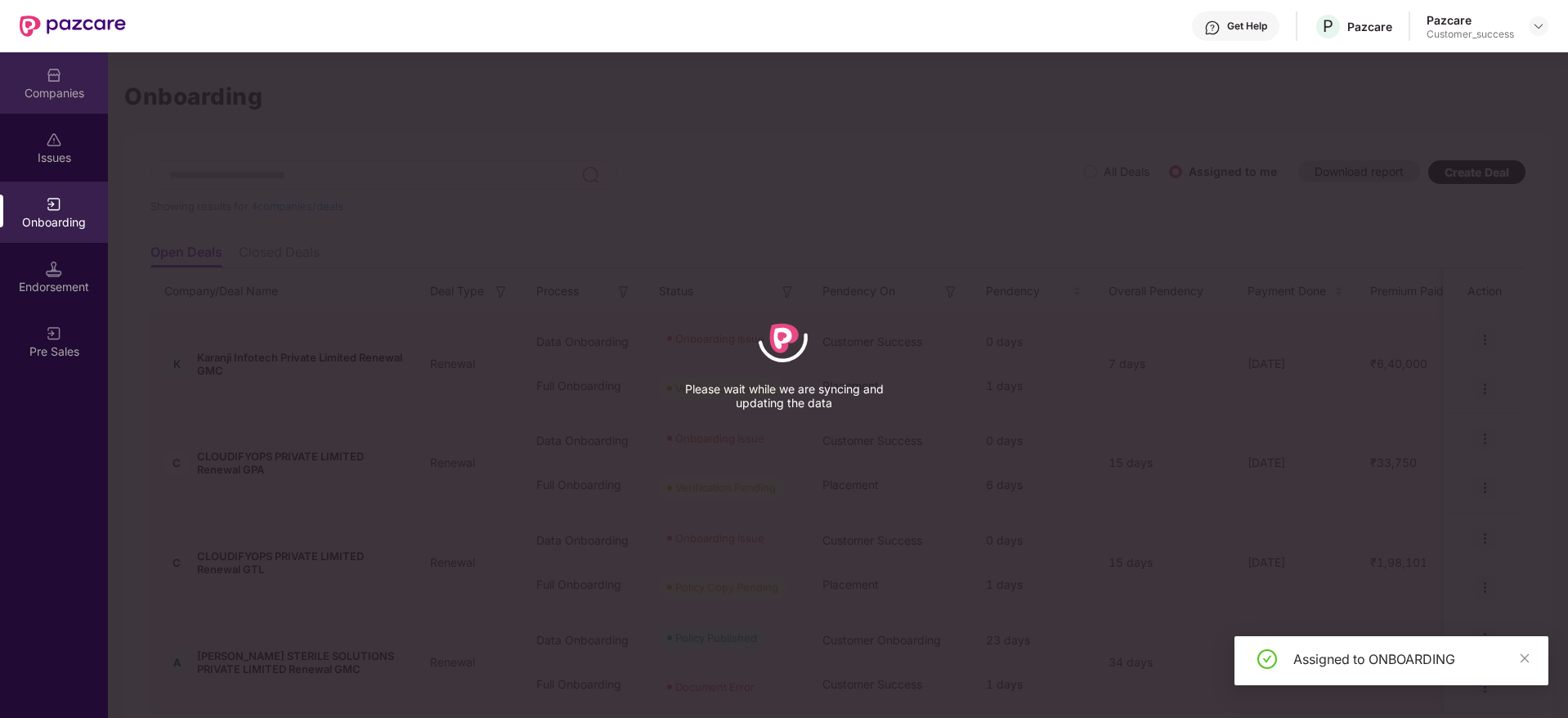
click at [47, 85] on div "Companies" at bounding box center [54, 92] width 108 height 16
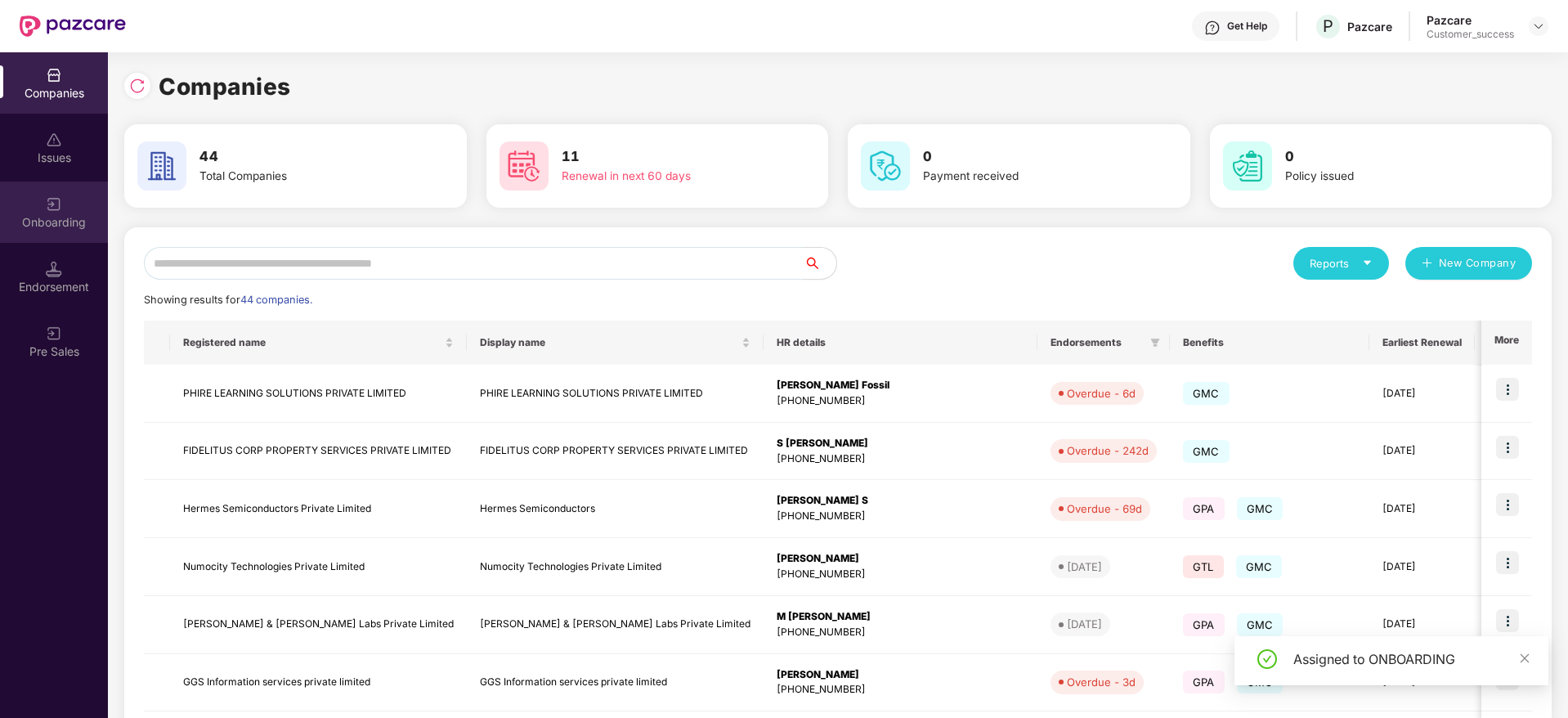
click at [87, 207] on div "Onboarding" at bounding box center [54, 212] width 108 height 61
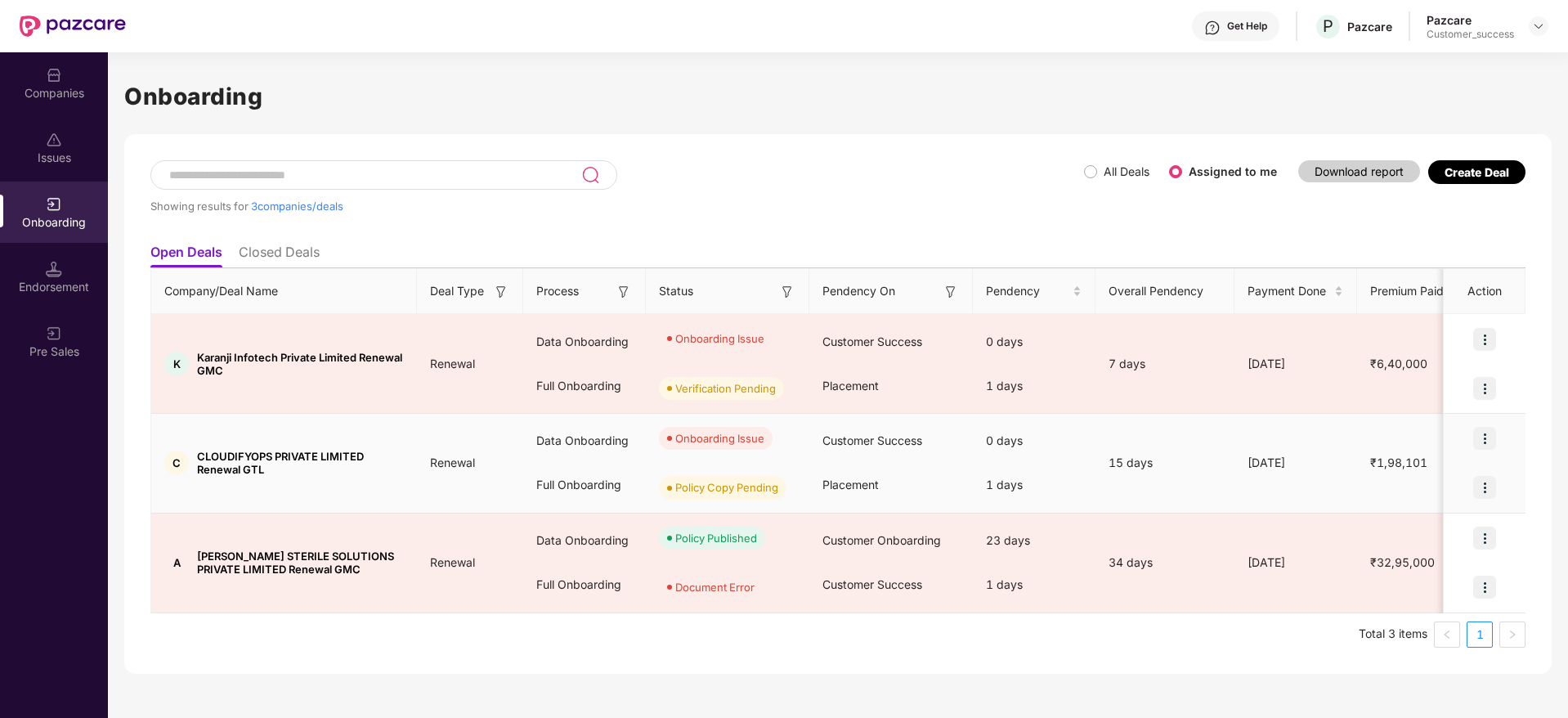
click at [1492, 445] on img at bounding box center [1484, 438] width 23 height 23
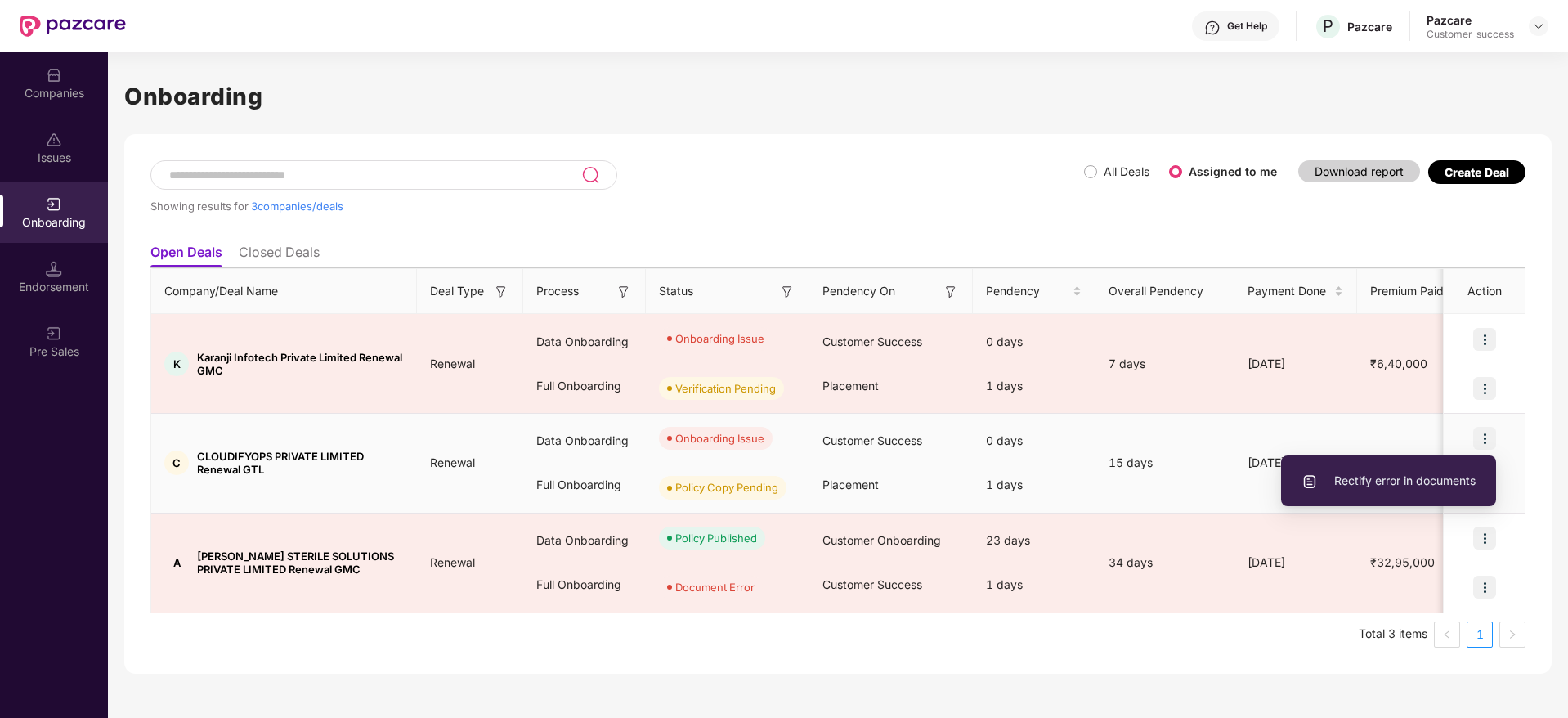
click at [1434, 483] on span "Rectify error in documents" at bounding box center [1389, 480] width 174 height 18
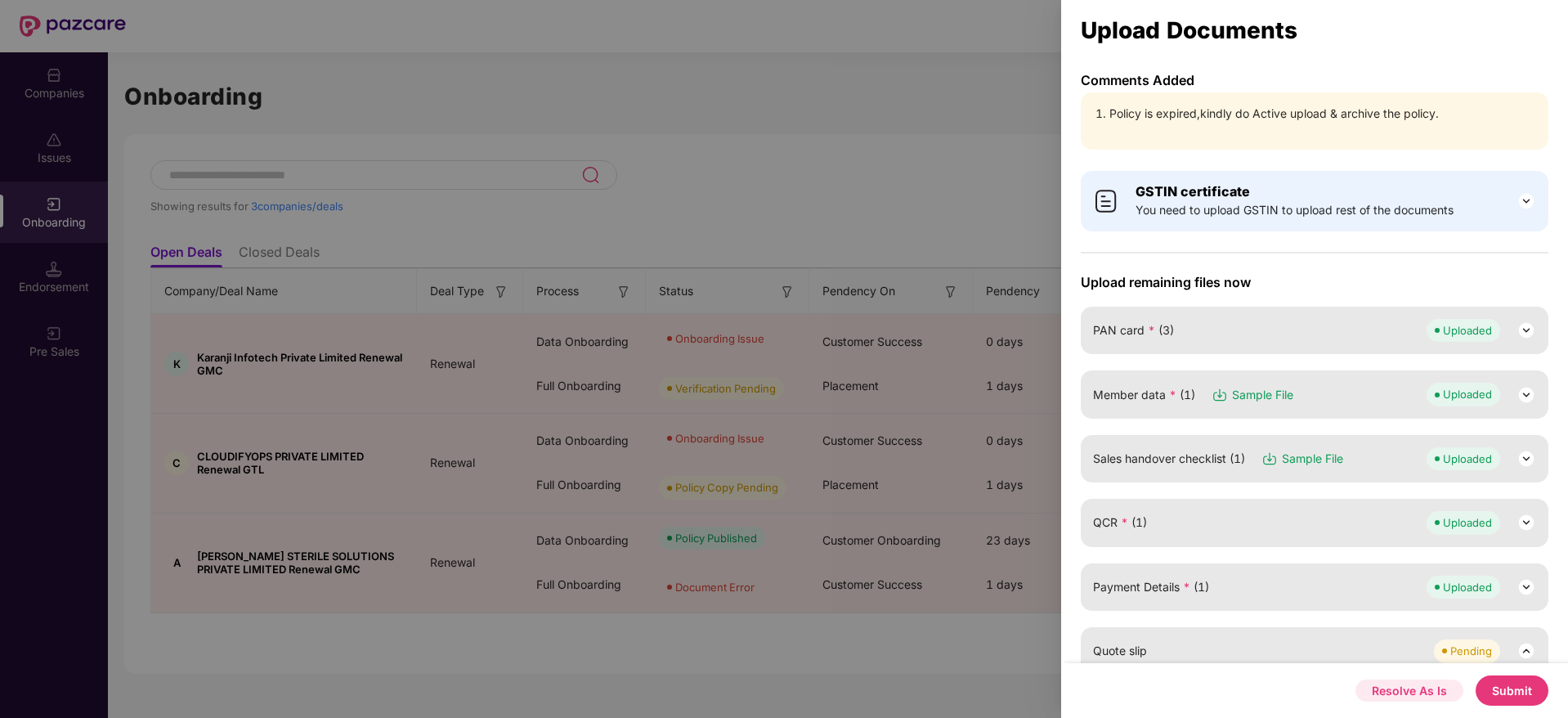
click at [1411, 690] on button "Resolve As Is" at bounding box center [1410, 691] width 108 height 22
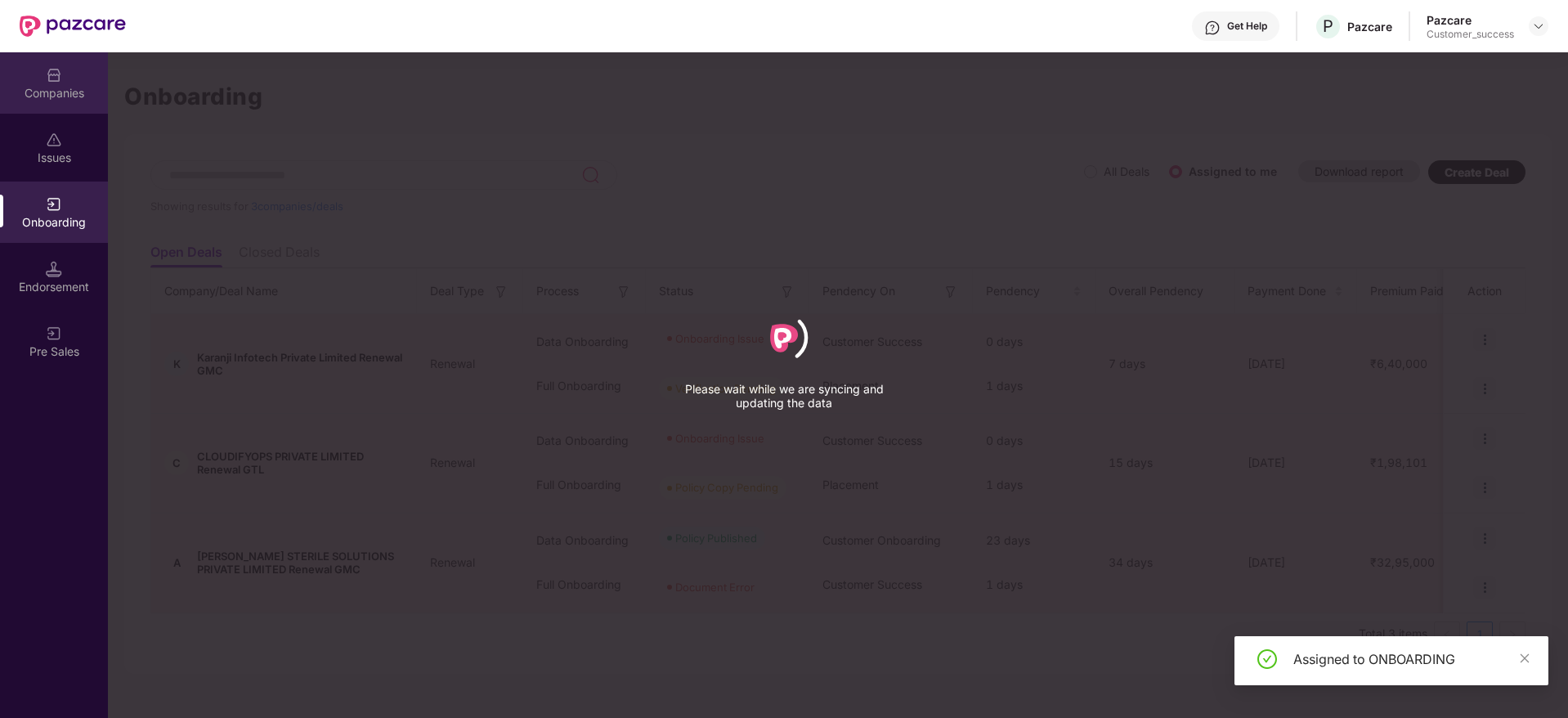
click at [67, 79] on div "Companies" at bounding box center [54, 83] width 108 height 61
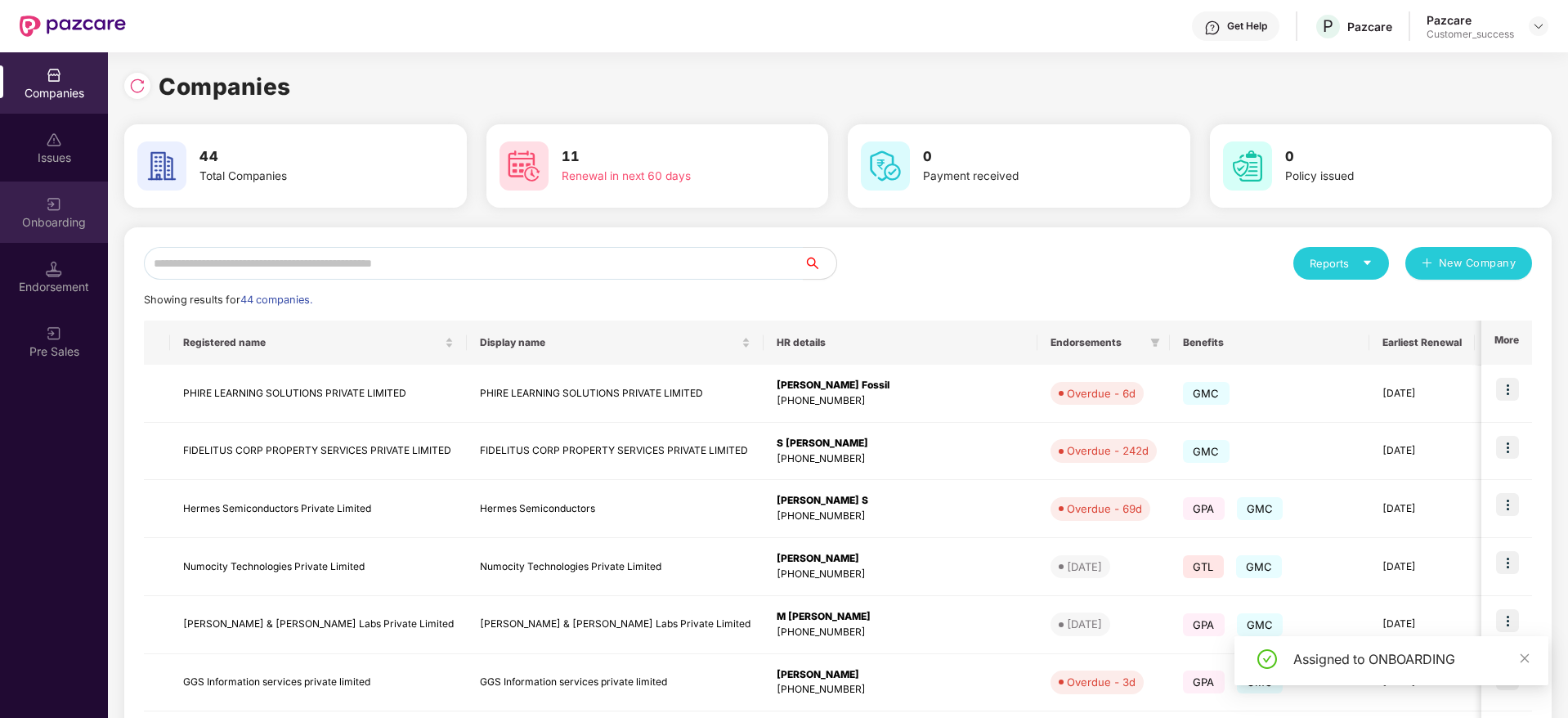
click at [61, 218] on div "Onboarding" at bounding box center [54, 222] width 108 height 16
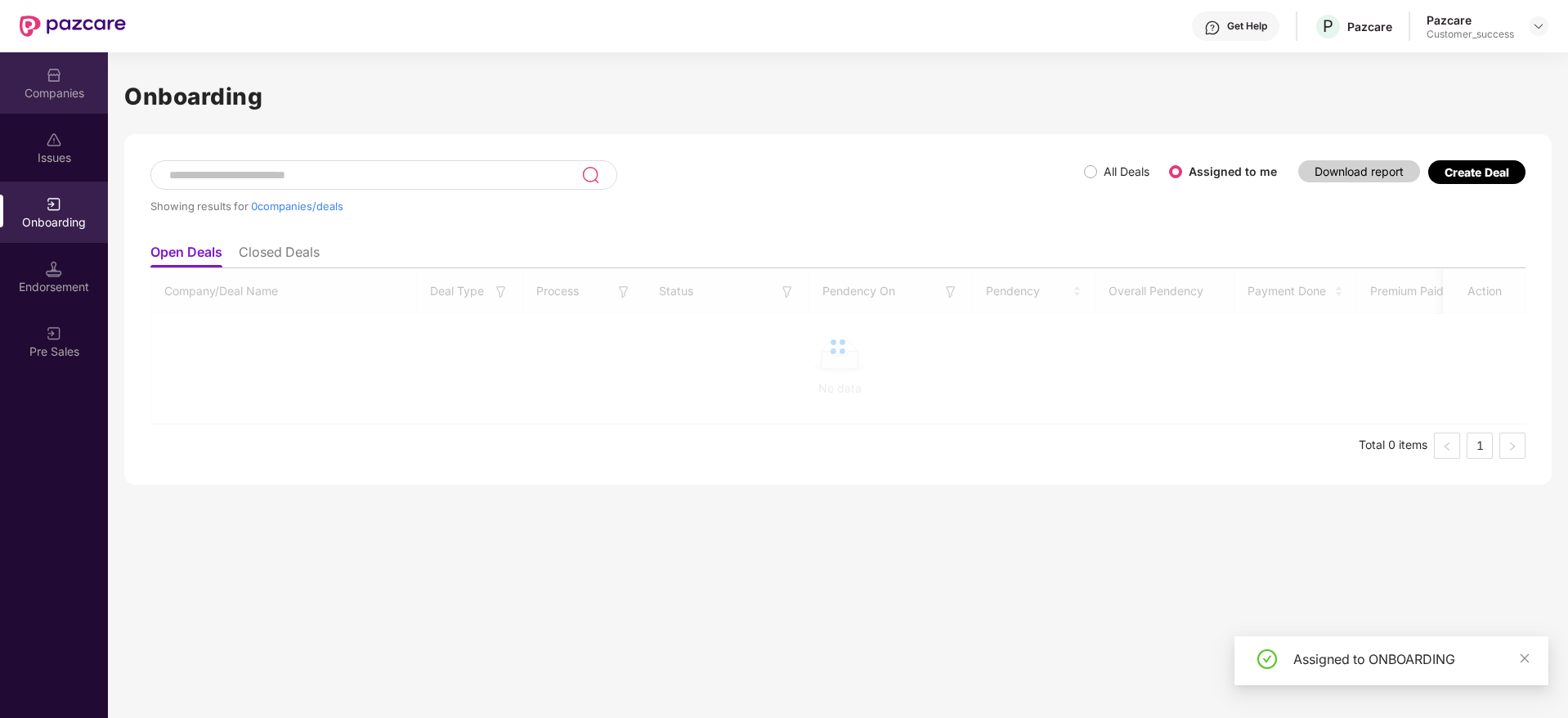
click at [45, 79] on div "Companies" at bounding box center [54, 83] width 108 height 61
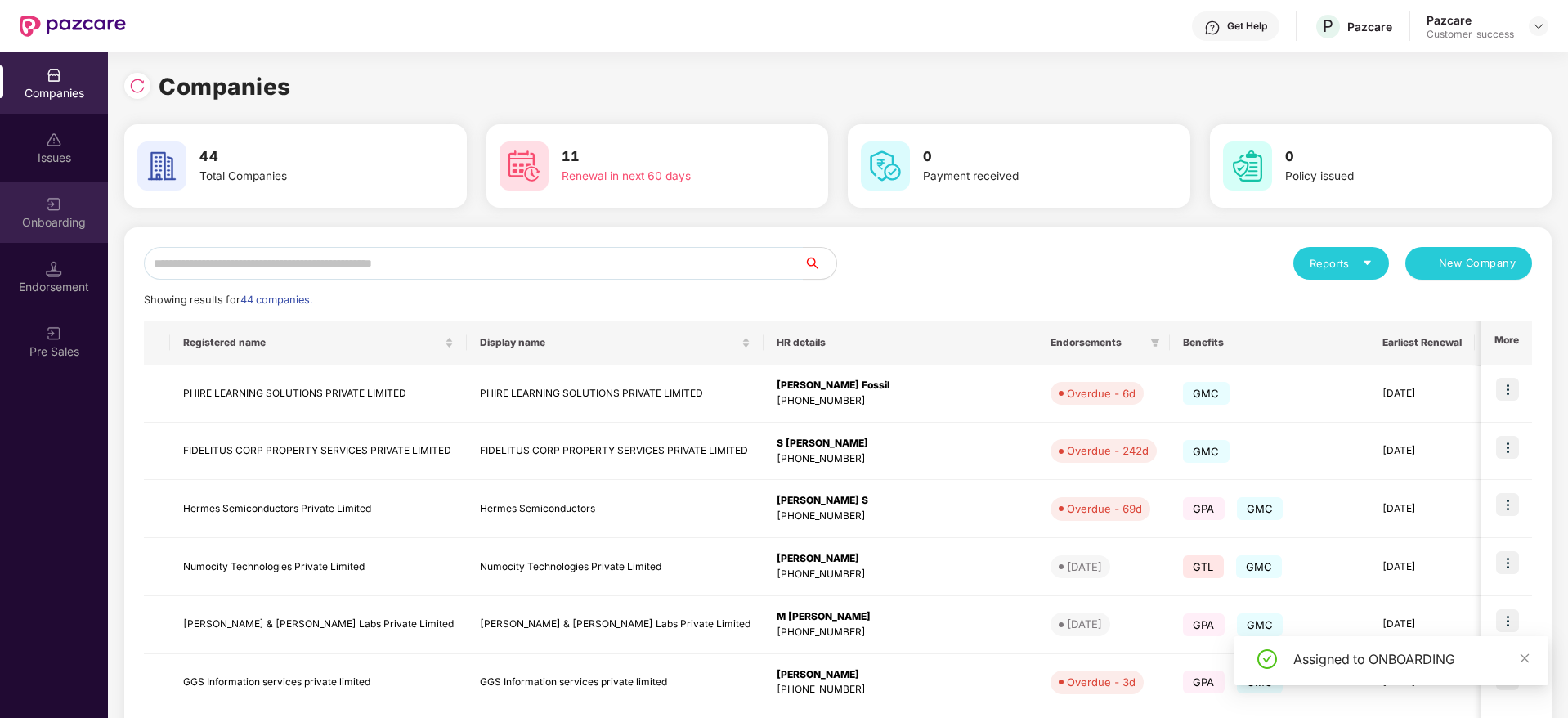
click at [46, 205] on img at bounding box center [53, 204] width 16 height 16
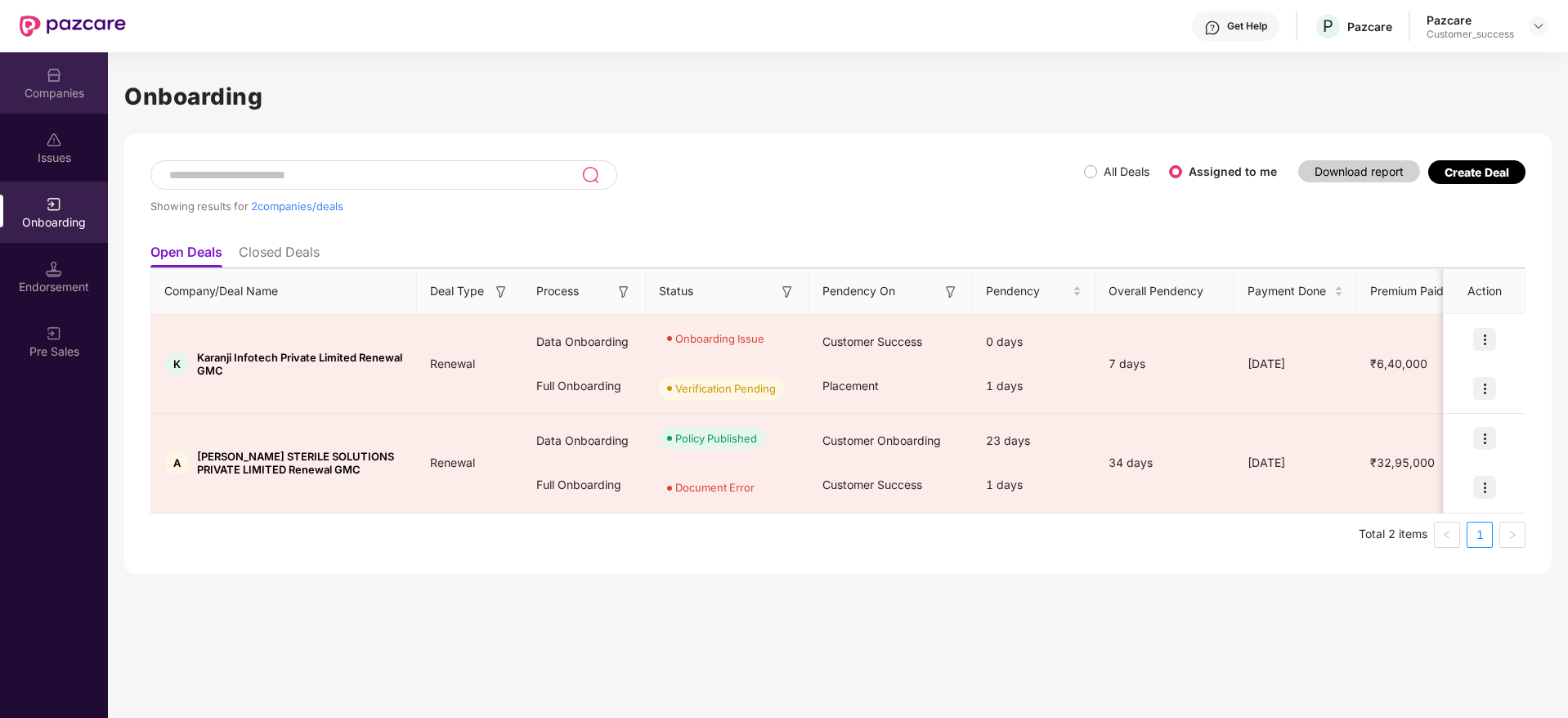
click at [72, 80] on div "Companies" at bounding box center [54, 83] width 108 height 61
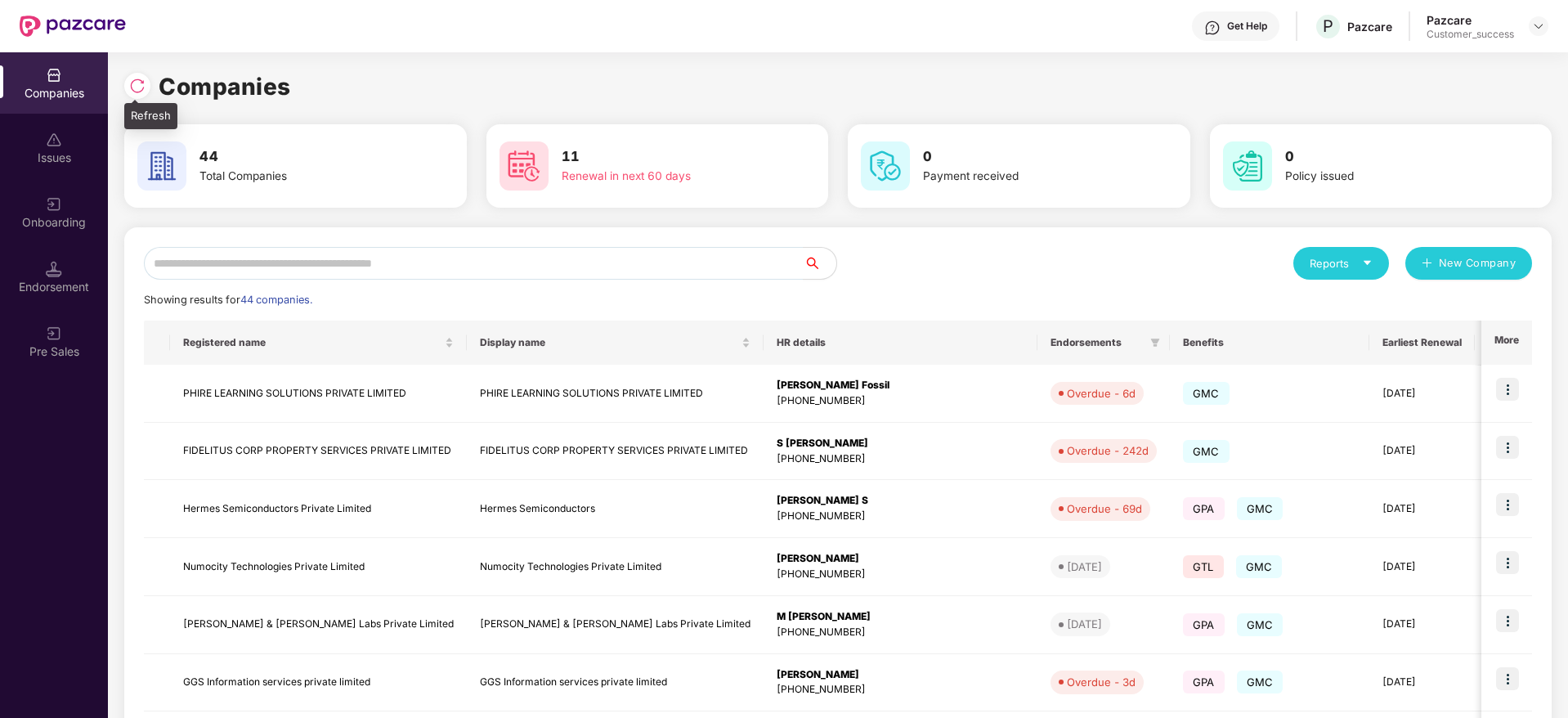
click at [144, 81] on img at bounding box center [137, 86] width 16 height 16
